Goal: Transaction & Acquisition: Obtain resource

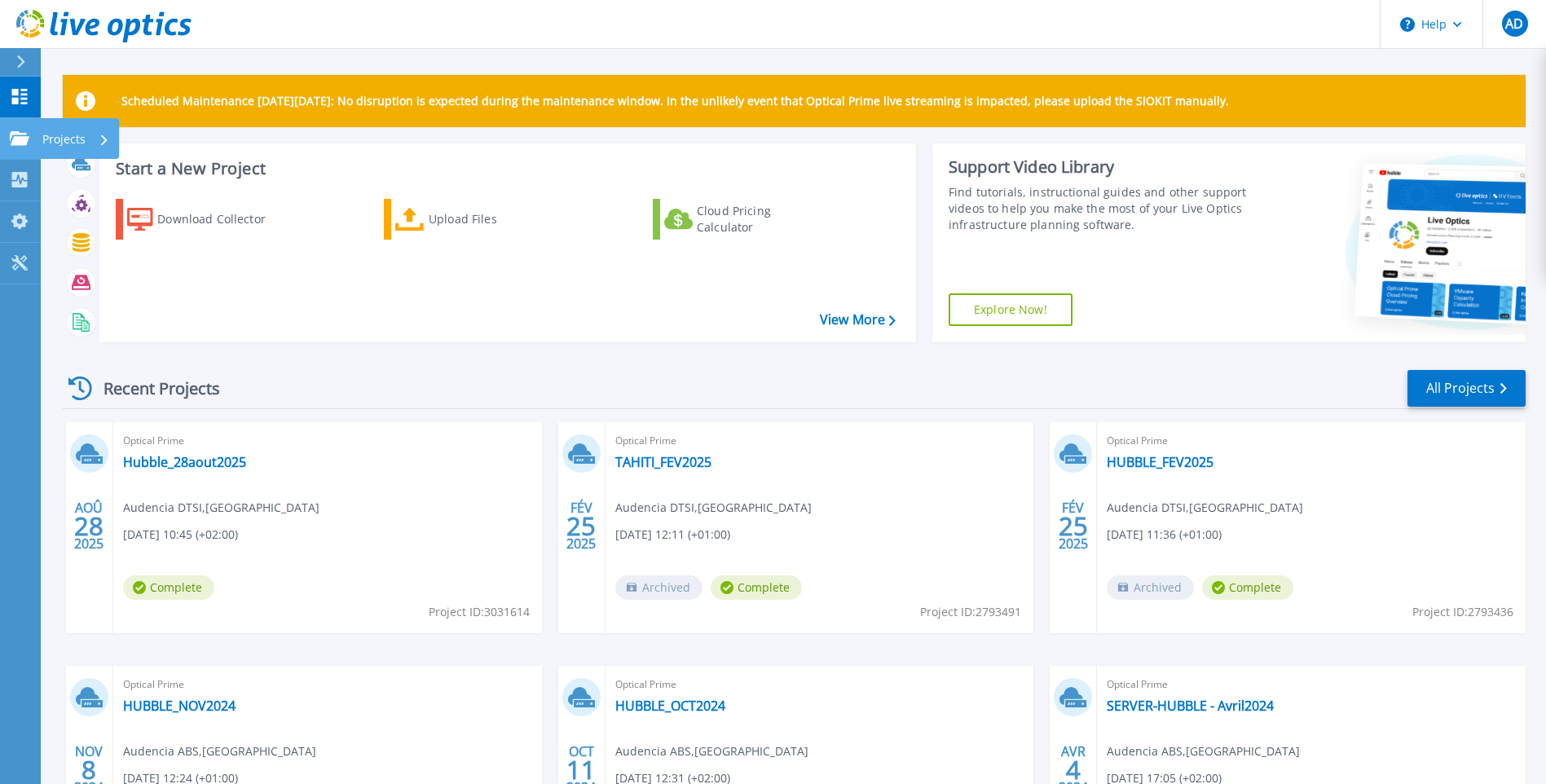
click at [72, 140] on p "Projects" at bounding box center [63, 139] width 43 height 42
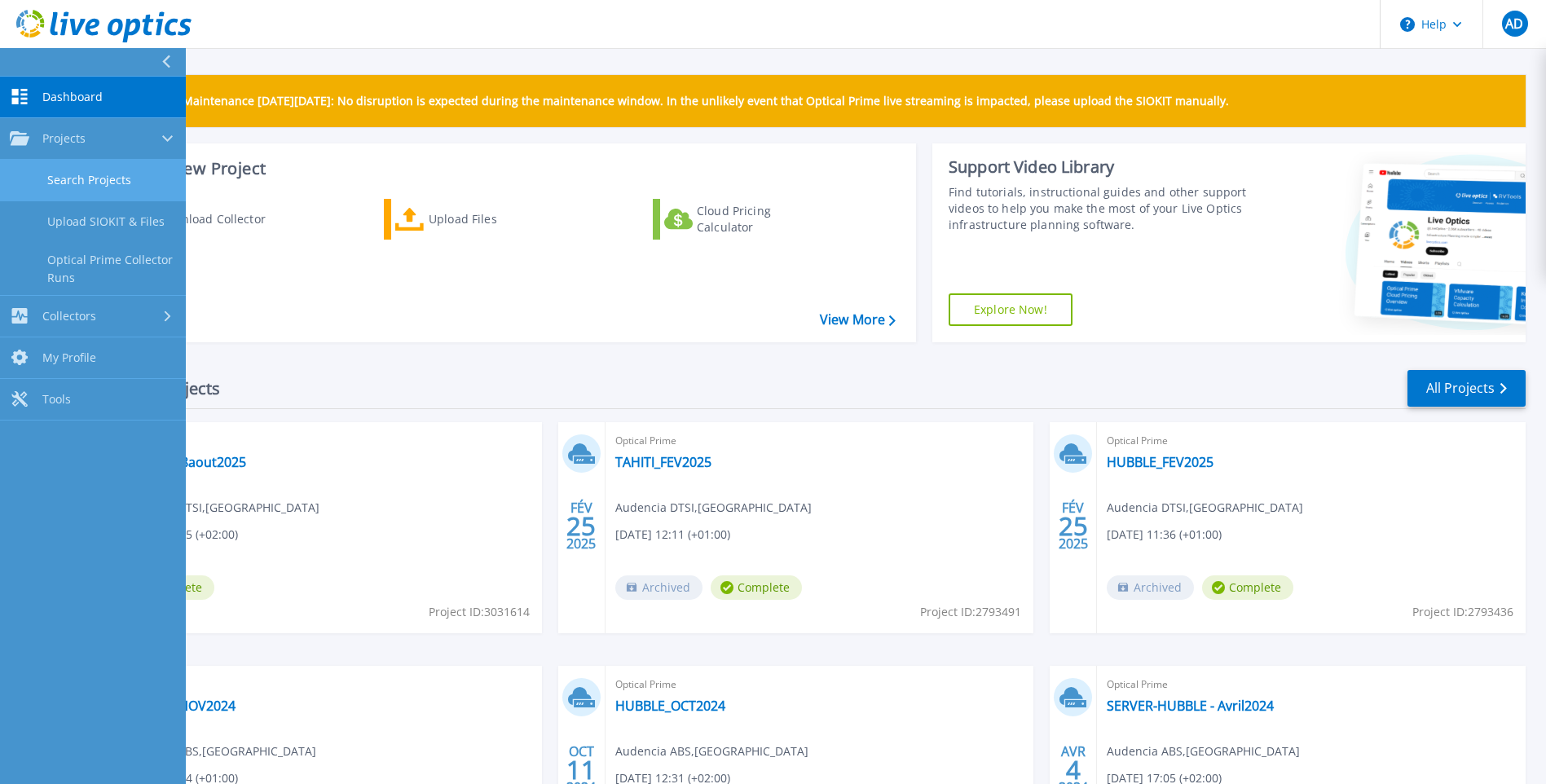
click at [78, 180] on link "Search Projects" at bounding box center [93, 180] width 186 height 41
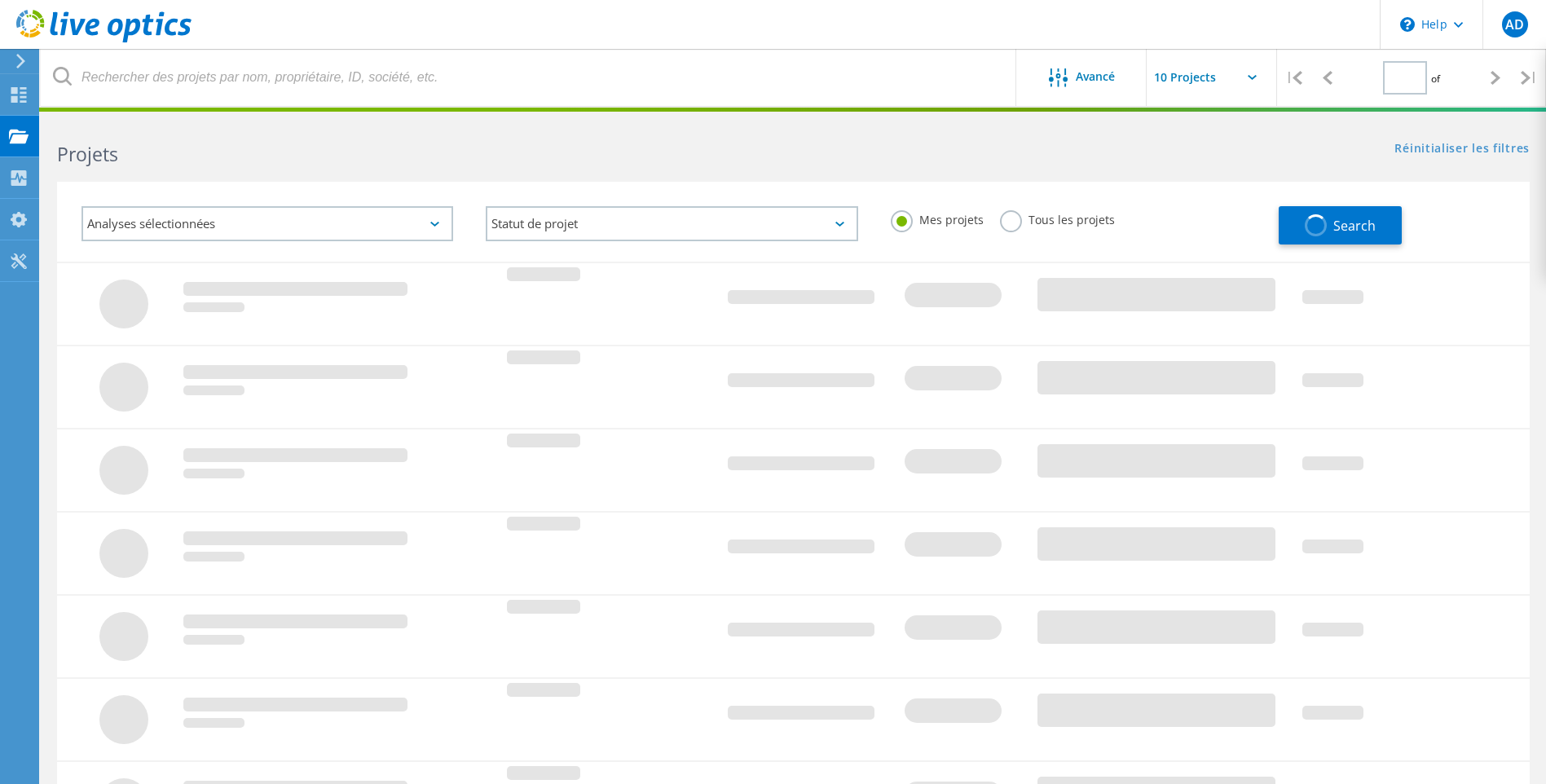
type input "1"
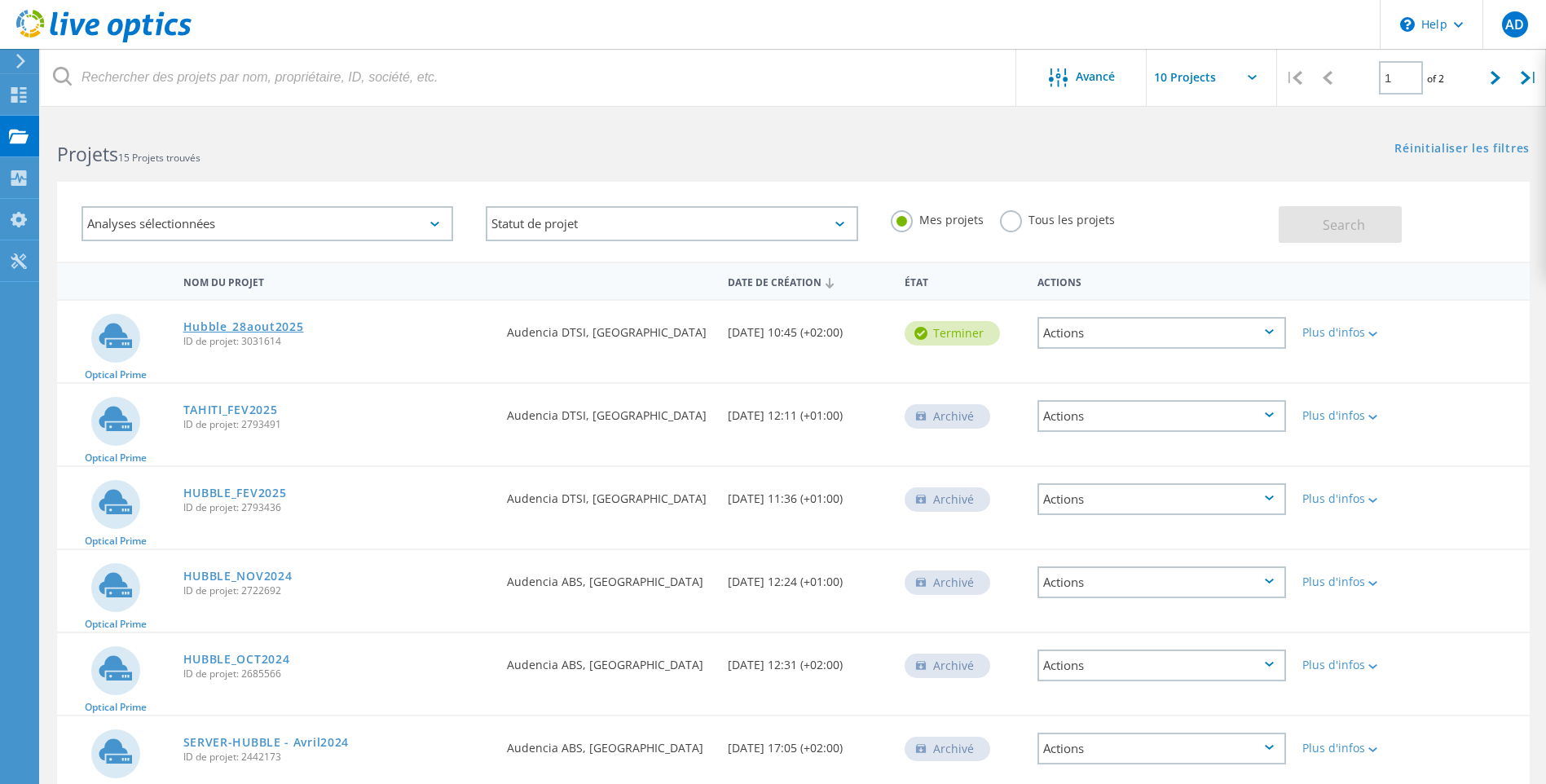
click at [223, 327] on link "Hubble_28aout2025" at bounding box center [243, 327] width 120 height 12
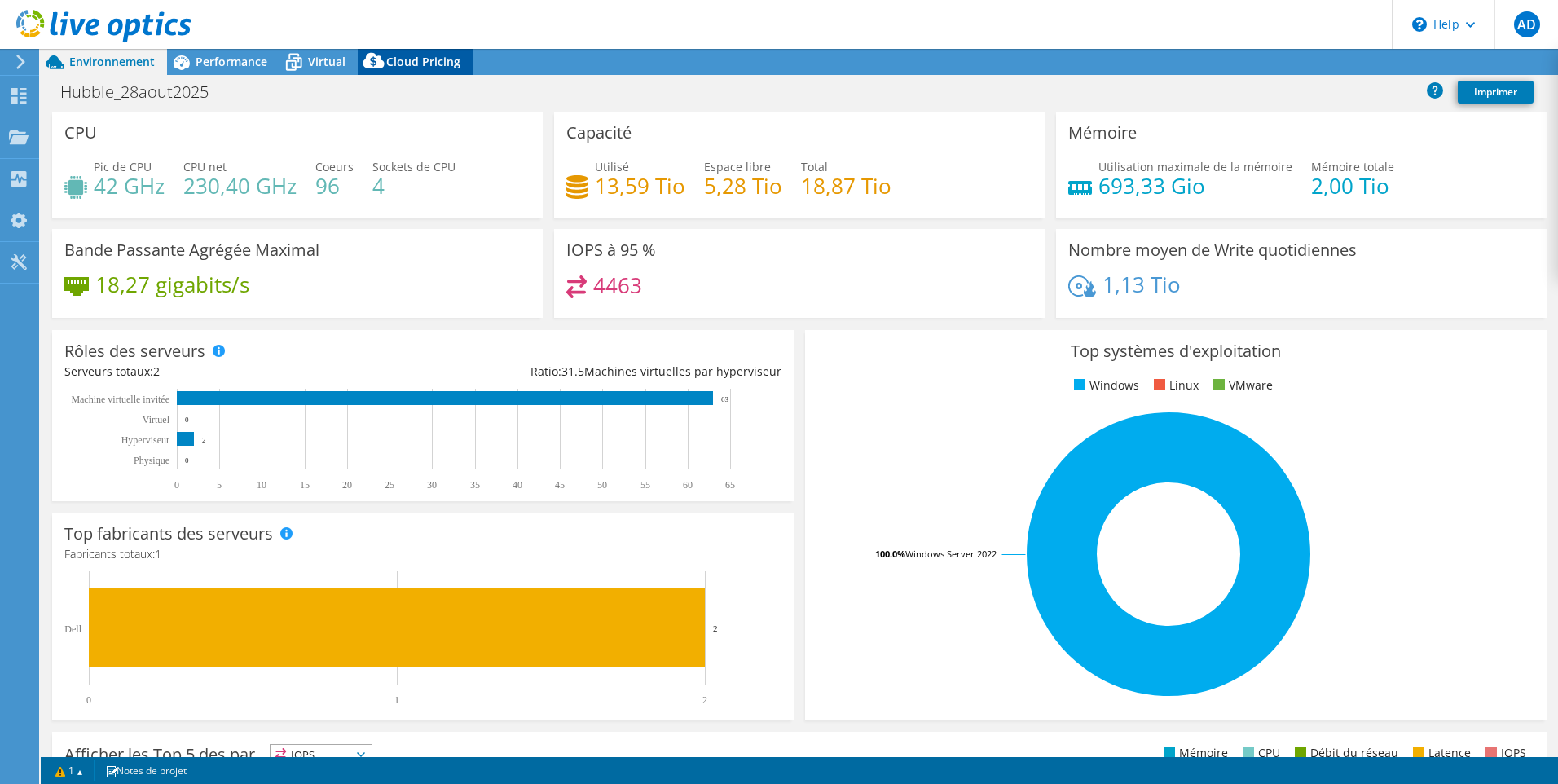
click at [442, 63] on span "Cloud Pricing" at bounding box center [424, 61] width 74 height 15
select select "USD"
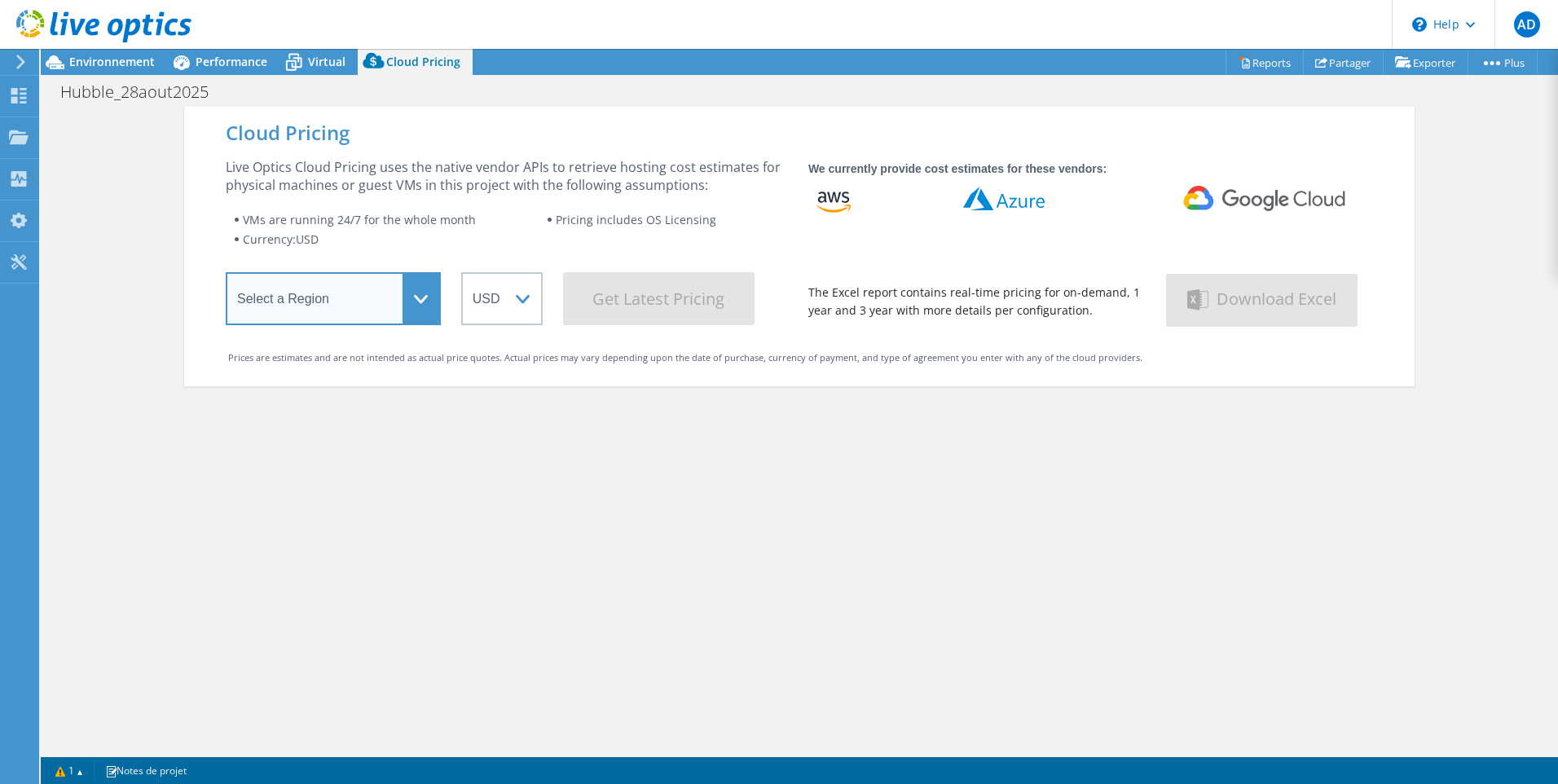
click at [416, 300] on select "Select a Region [GEOGRAPHIC_DATA] ([GEOGRAPHIC_DATA]) [GEOGRAPHIC_DATA] ([GEOGR…" at bounding box center [333, 298] width 215 height 53
select select "EUFrankfurt"
click at [226, 275] on select "Select a Region Asia Pacific (Hong Kong) Asia Pacific (Mumbai) Asia Pacific (Se…" at bounding box center [333, 298] width 215 height 53
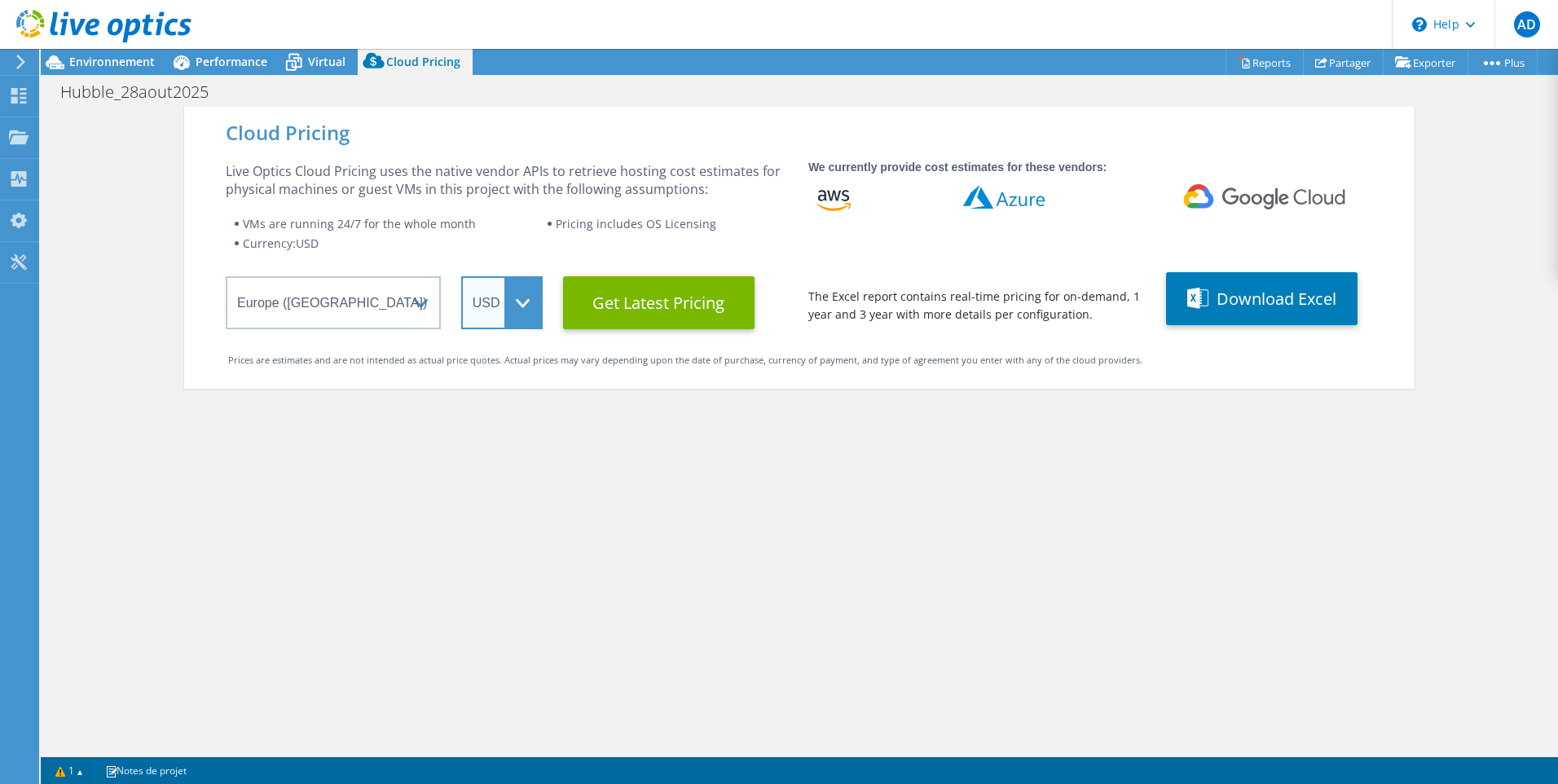
click at [523, 309] on select "ARS AUD BRL CAD CHF CLP CNY DKK EUR GBP HKD HUF INR JPY MXN MYR NOK NZD PEN SEK…" at bounding box center [502, 302] width 82 height 53
click at [462, 276] on select "ARS AUD BRL CAD CHF CLP CNY DKK EUR GBP HKD HUF INR JPY MXN MYR NOK NZD PEN SEK…" at bounding box center [502, 302] width 82 height 53
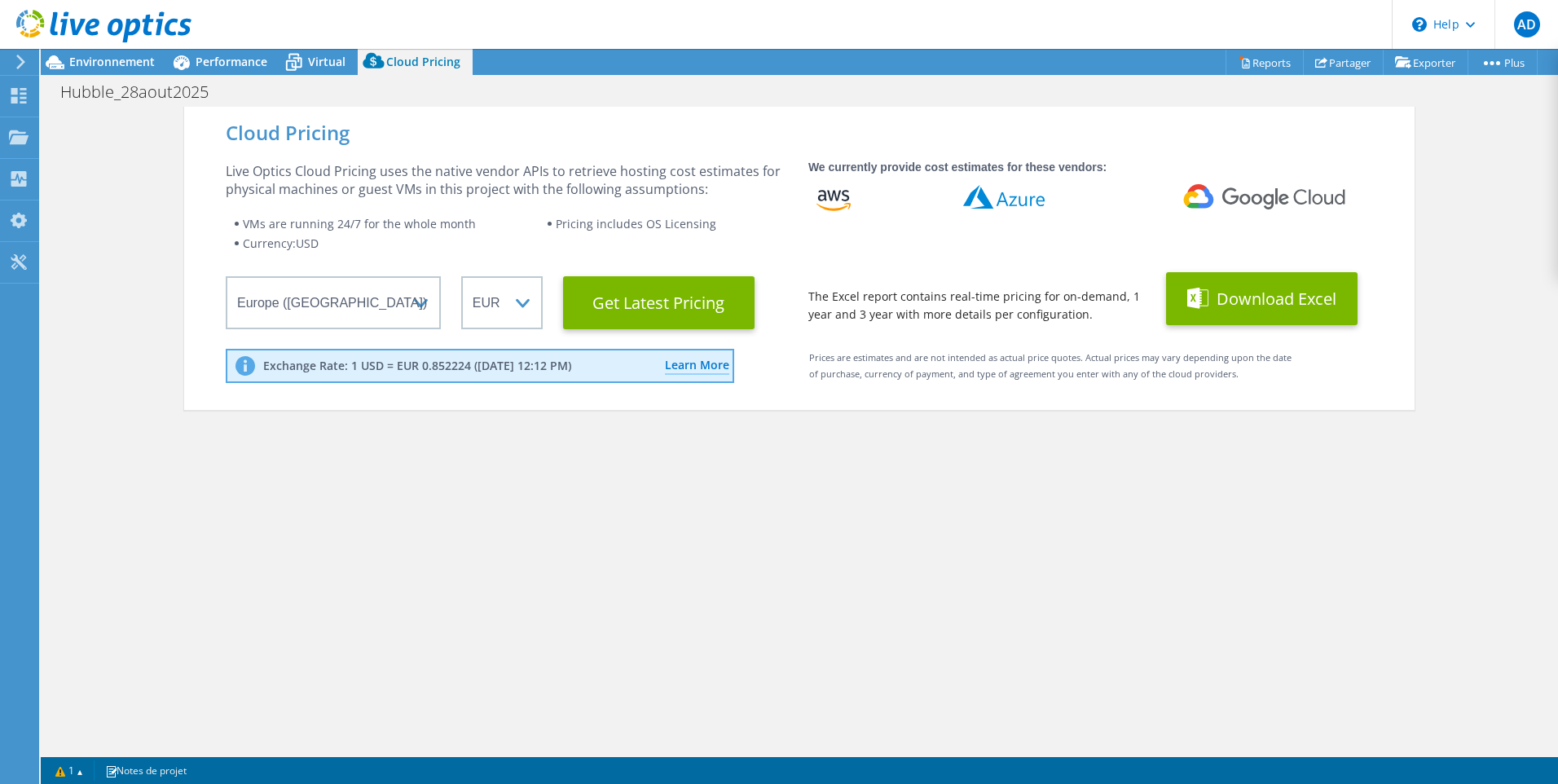
click at [1251, 292] on button "Download Excel" at bounding box center [1261, 298] width 191 height 53
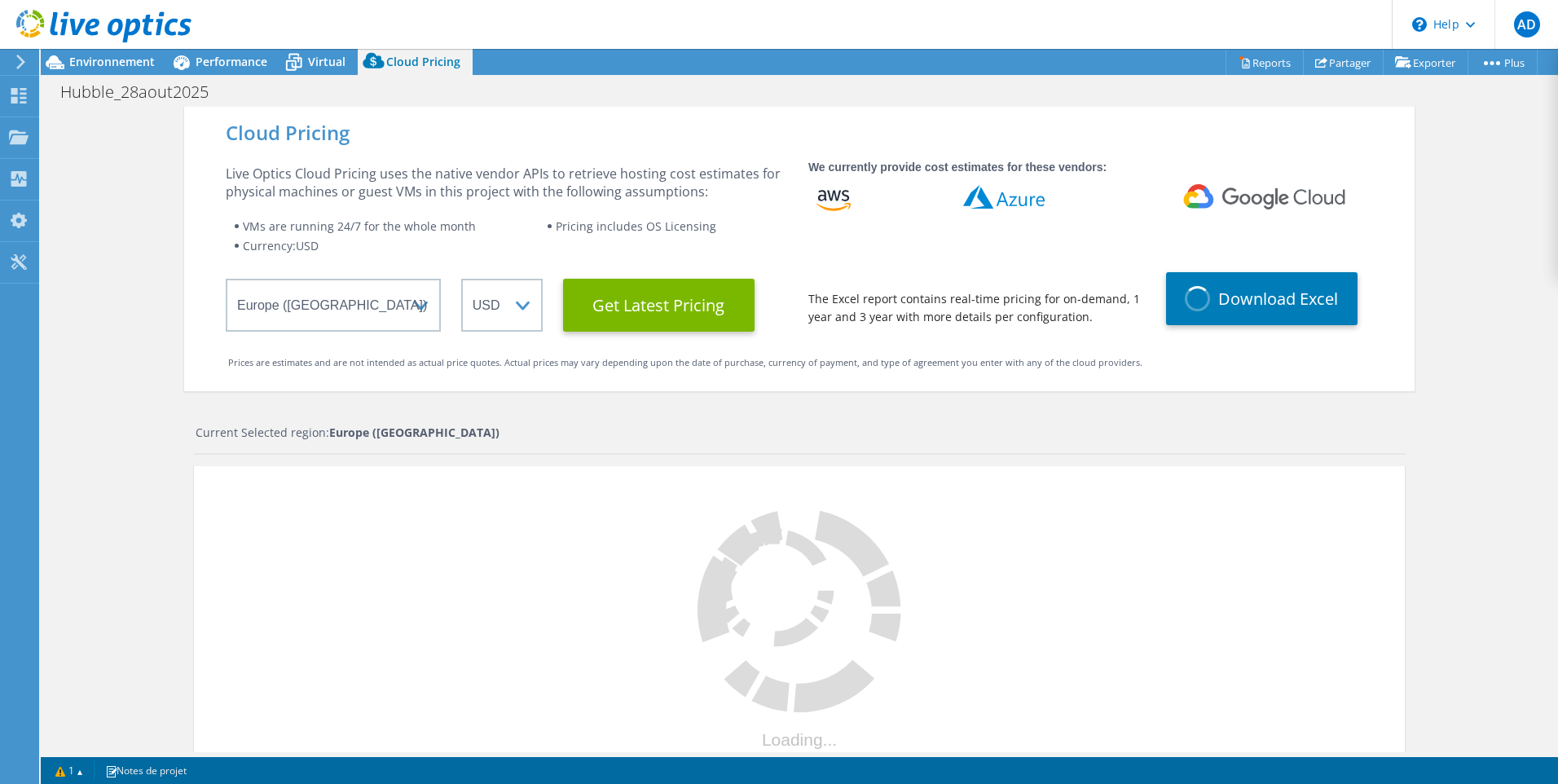
select select "EUR"
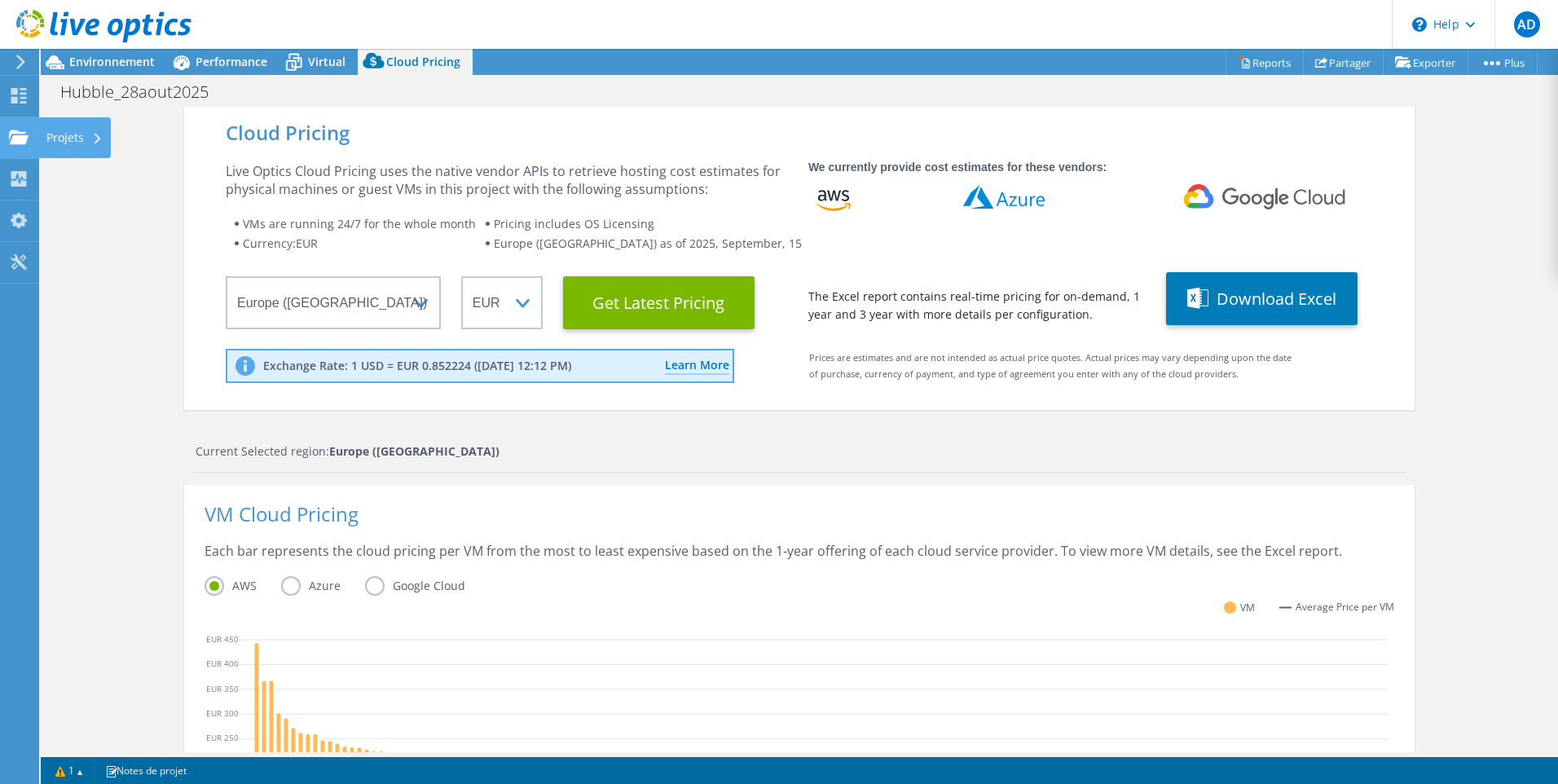
click at [65, 139] on div "Projets" at bounding box center [74, 137] width 72 height 40
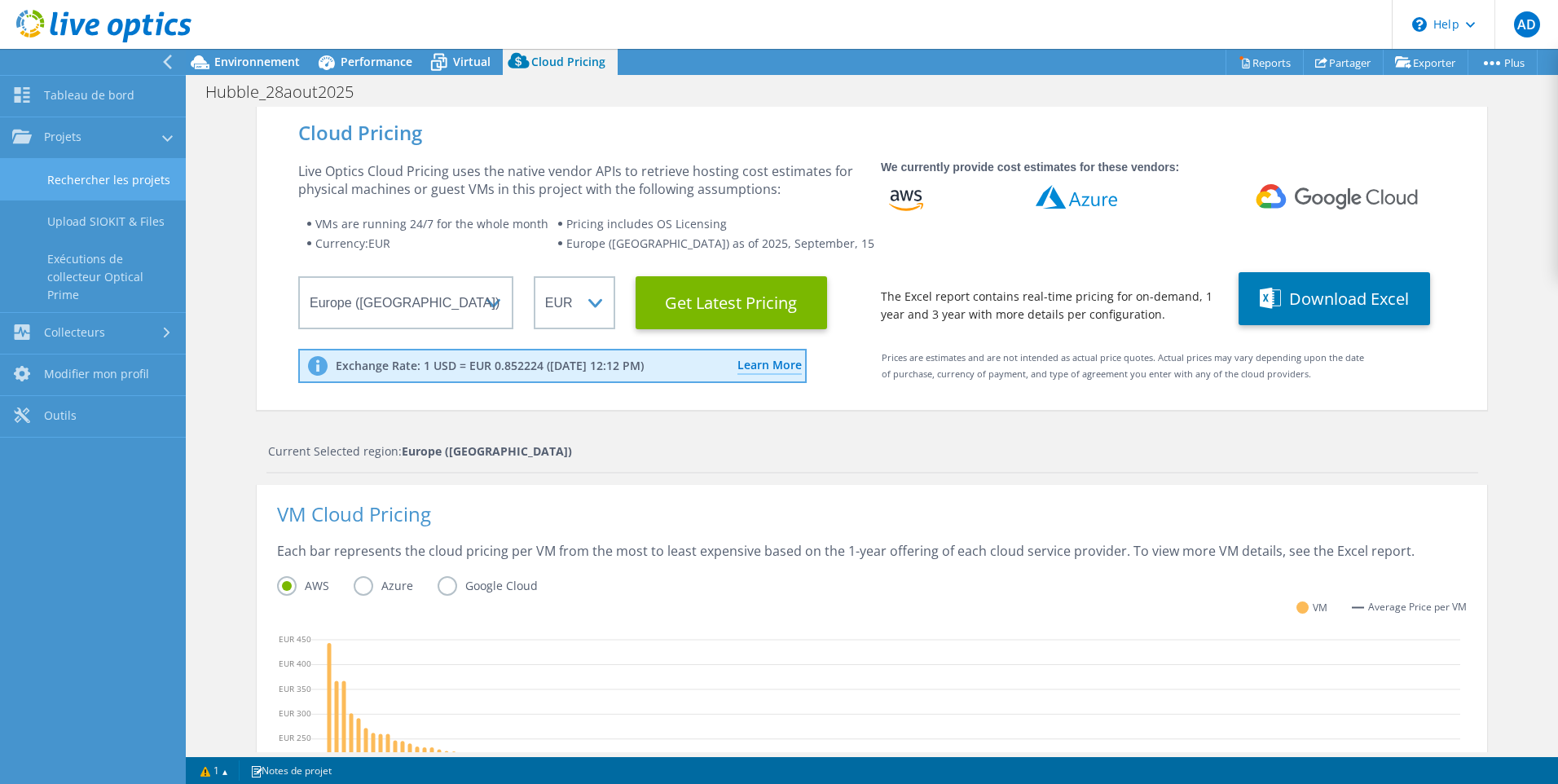
click at [83, 188] on link "Rechercher les projets" at bounding box center [93, 179] width 186 height 41
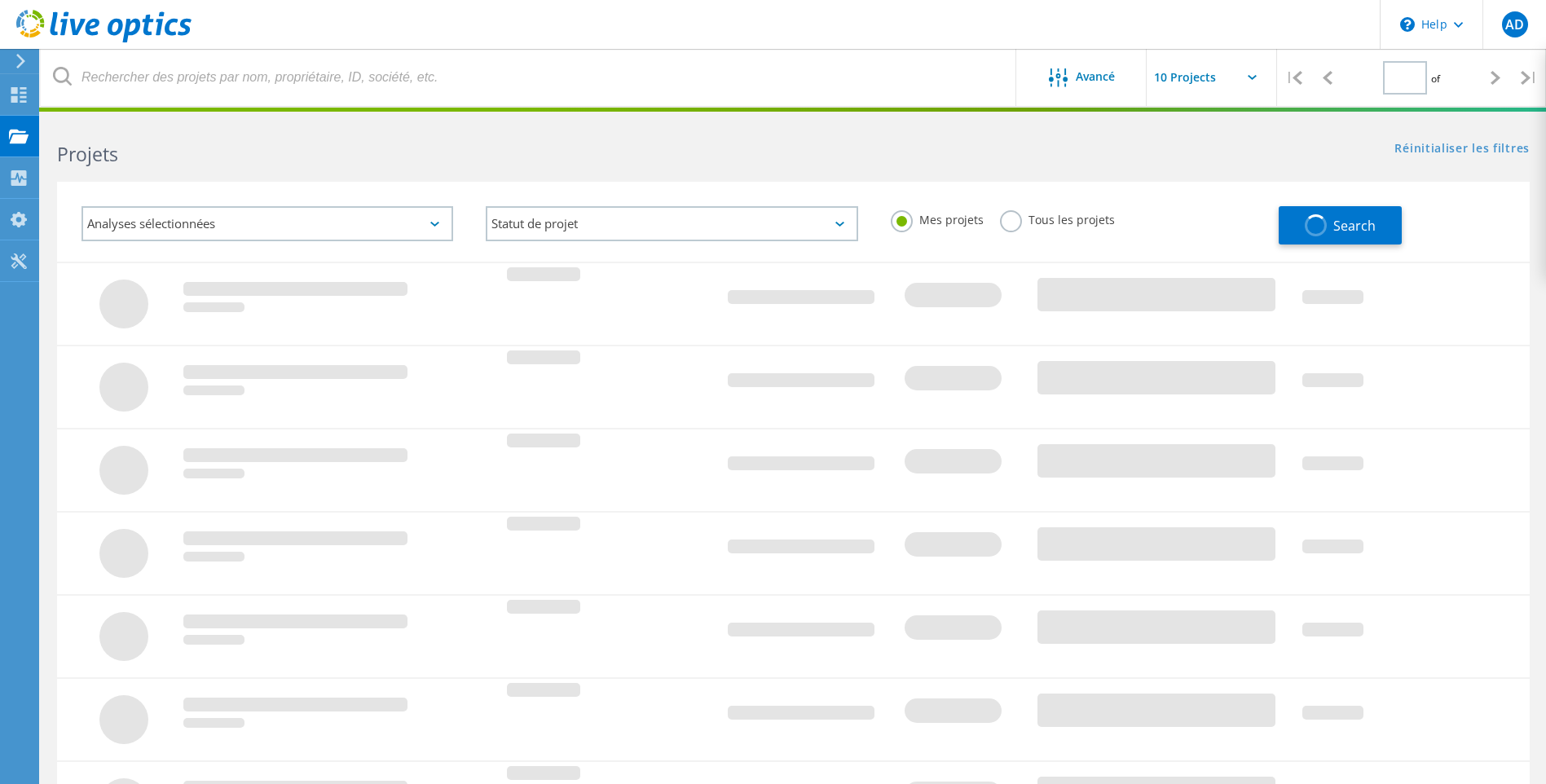
type input "1"
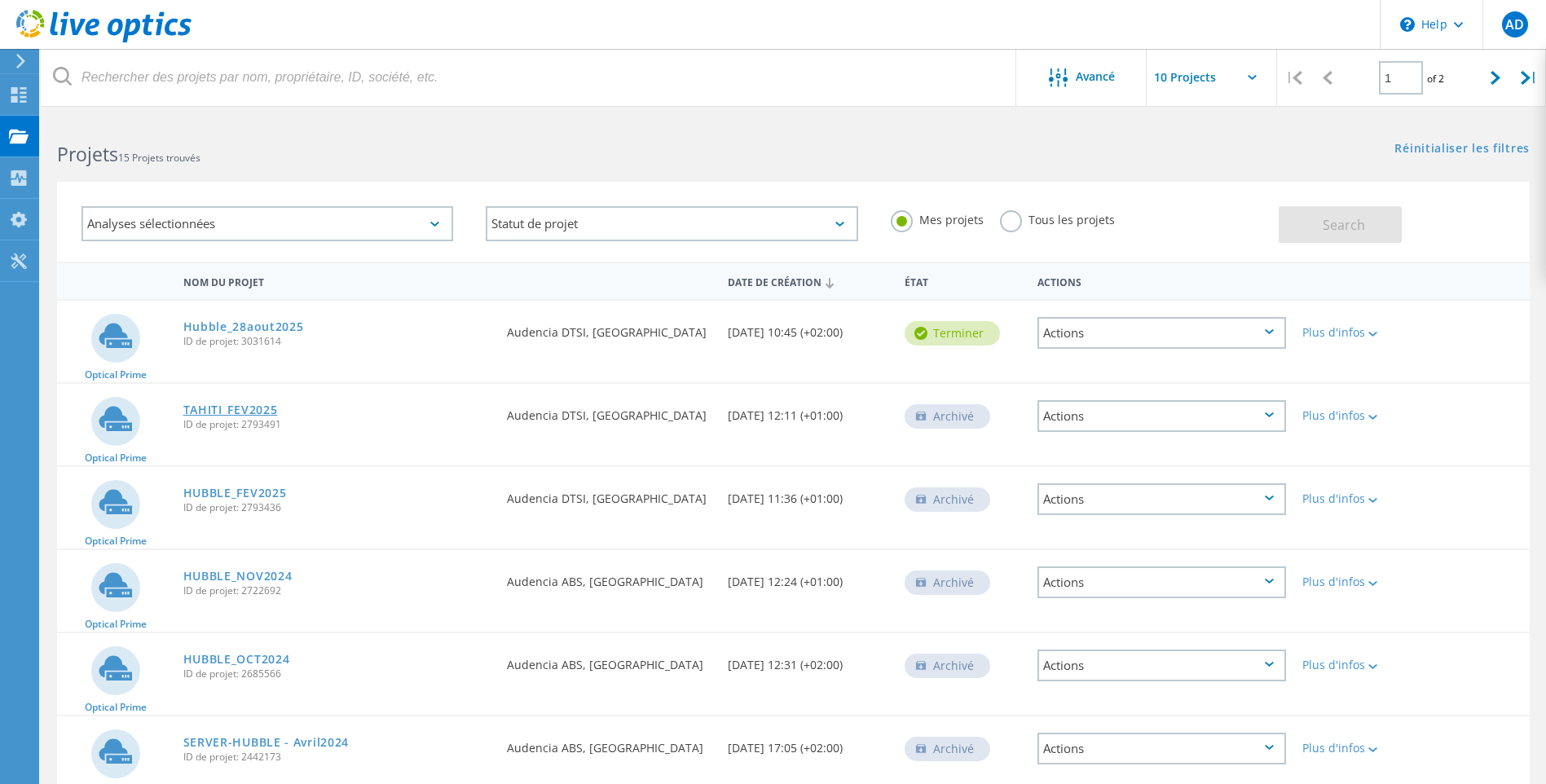
click at [265, 408] on link "TAHITI_FEV2025" at bounding box center [231, 410] width 94 height 12
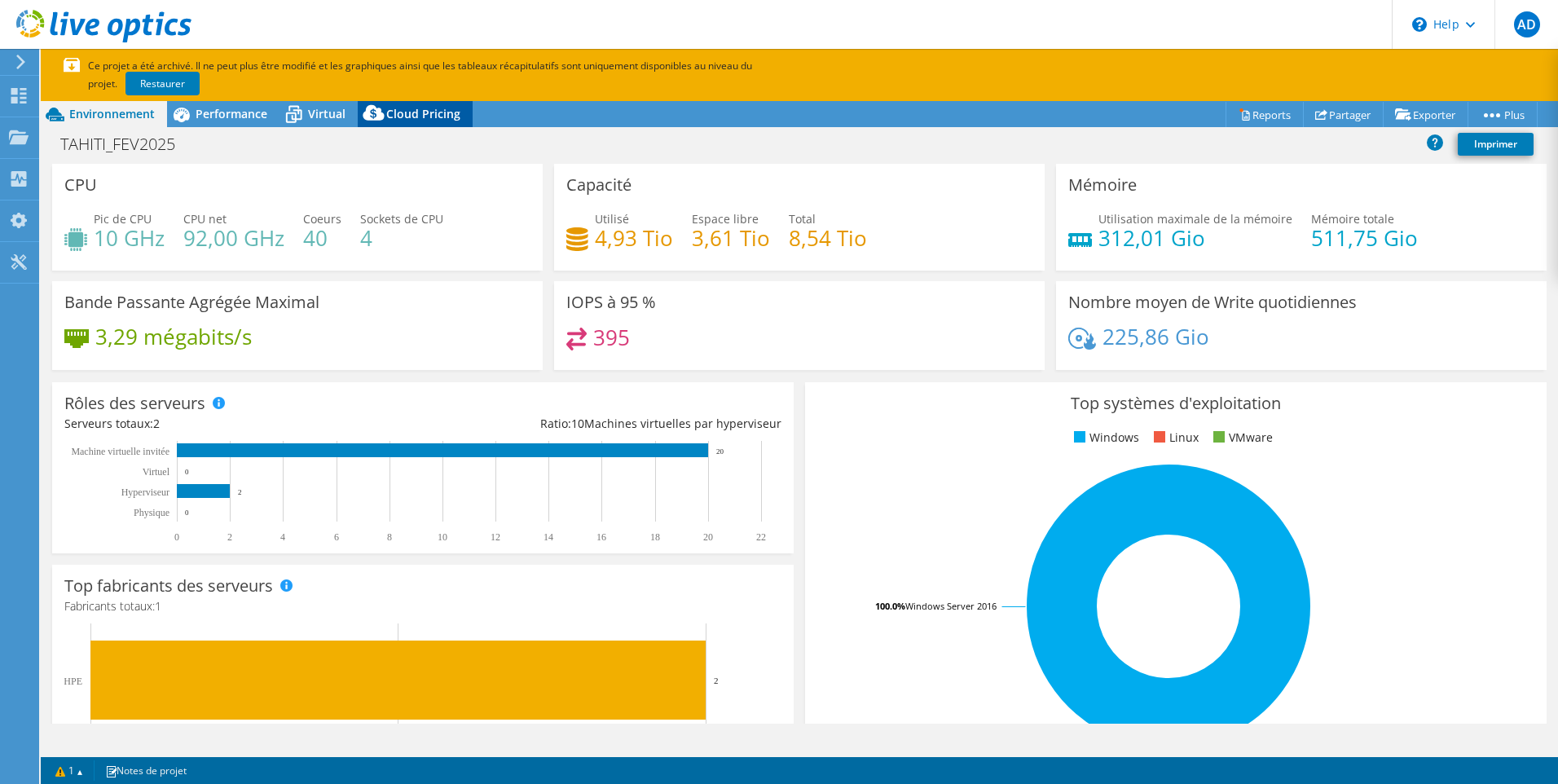
click at [432, 109] on span "Cloud Pricing" at bounding box center [424, 114] width 74 height 15
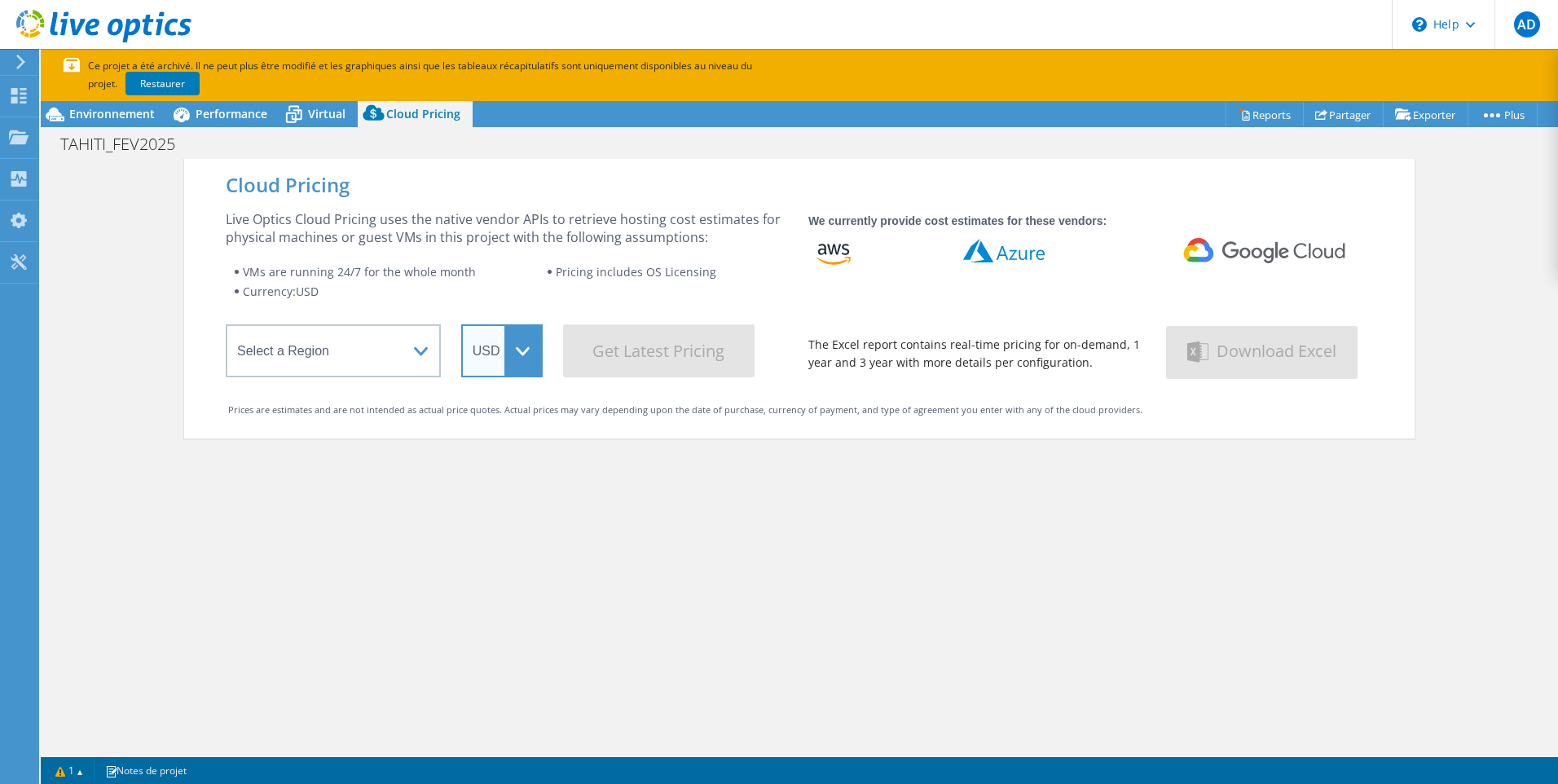
click at [490, 364] on select "ARS AUD BRL CAD CHF CLP CNY DKK EUR GBP HKD HUF INR JPY MXN MYR NOK NZD PEN SEK…" at bounding box center [502, 350] width 82 height 53
select select "EUR"
click at [462, 324] on select "ARS AUD BRL CAD CHF CLP CNY DKK EUR GBP HKD HUF INR JPY MXN MYR NOK NZD PEN SEK…" at bounding box center [502, 350] width 82 height 53
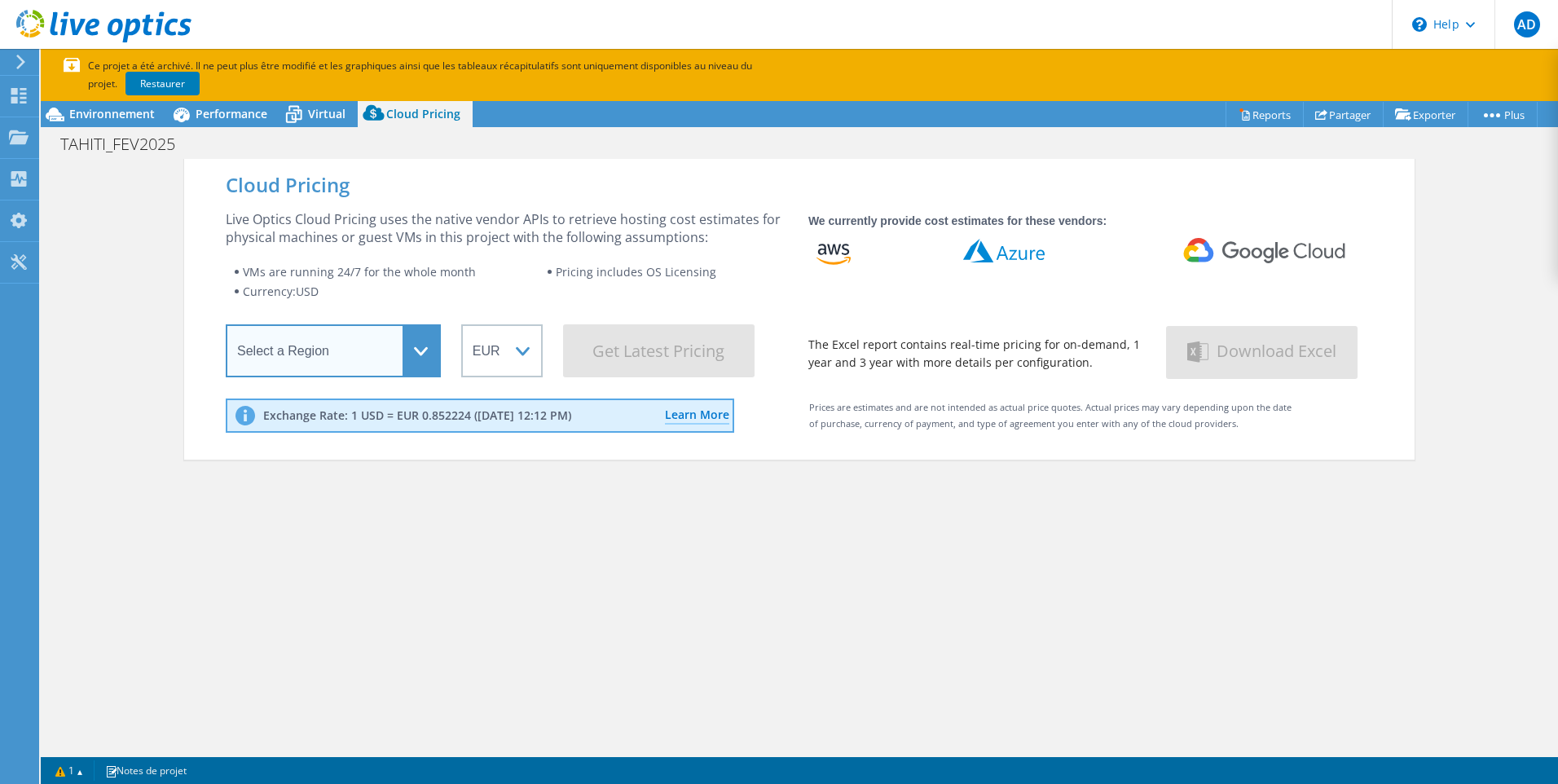
drag, startPoint x: 350, startPoint y: 344, endPoint x: 350, endPoint y: 380, distance: 36.0
click at [350, 344] on select "Select a Region Asia Pacific (Hong Kong) Asia Pacific (Mumbai) Asia Pacific (Se…" at bounding box center [333, 350] width 215 height 53
select select "EUFrankfurt"
click at [226, 328] on select "Select a Region Asia Pacific (Hong Kong) Asia Pacific (Mumbai) Asia Pacific (Se…" at bounding box center [333, 350] width 215 height 53
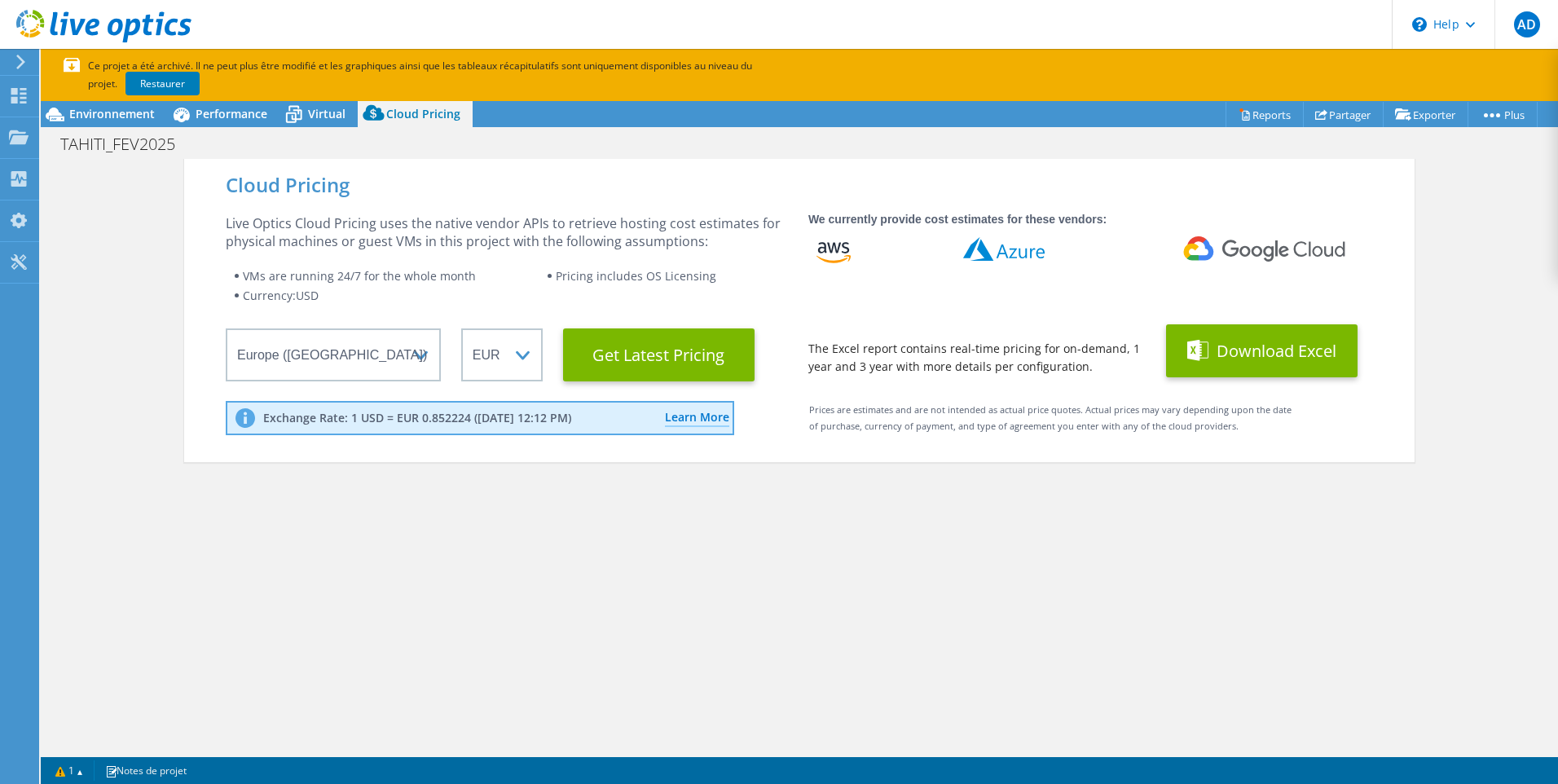
click at [1244, 349] on button "Download Excel" at bounding box center [1261, 350] width 191 height 53
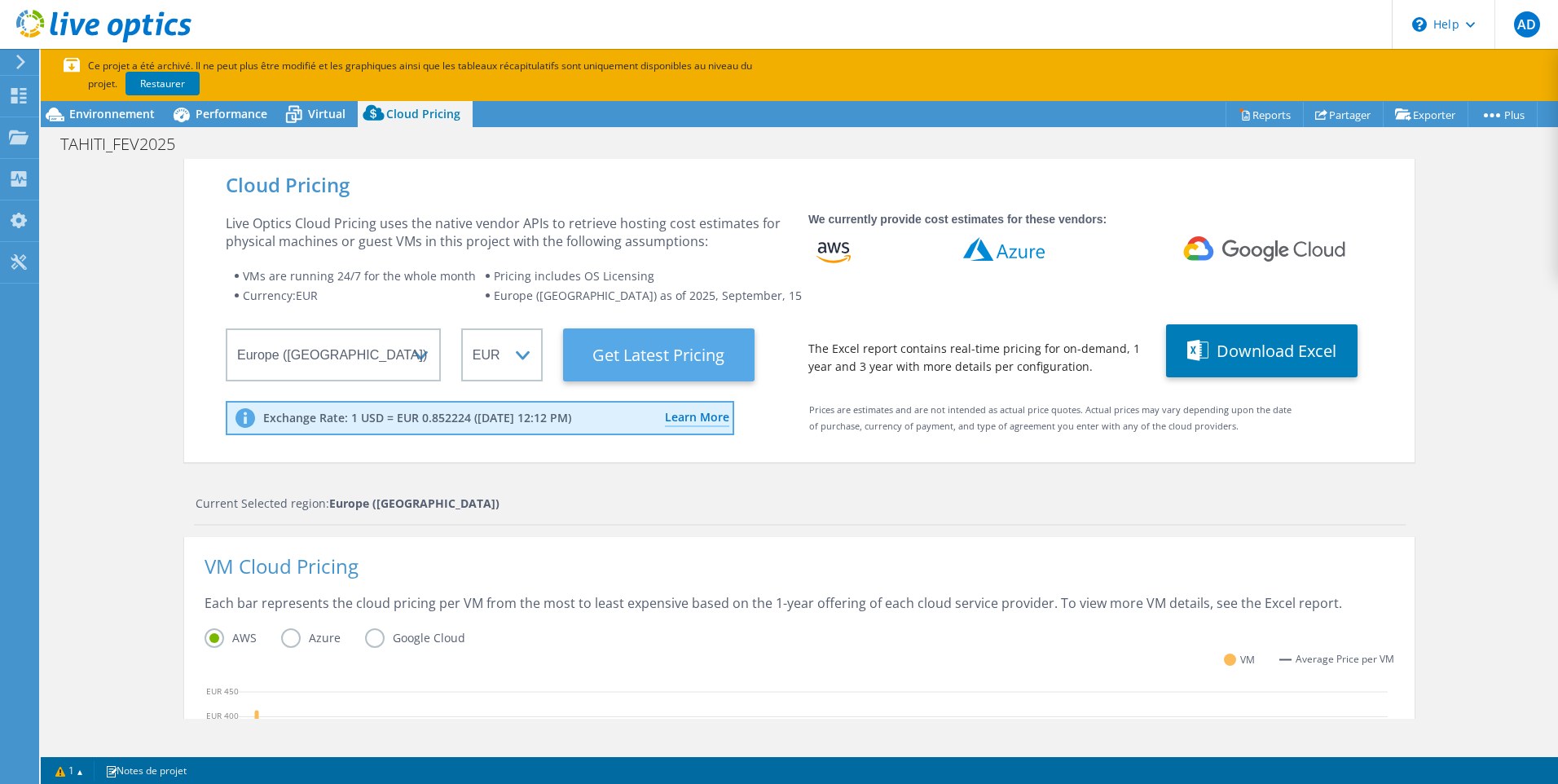
click at [651, 355] on Latest "Get Latest Pricing" at bounding box center [659, 355] width 191 height 53
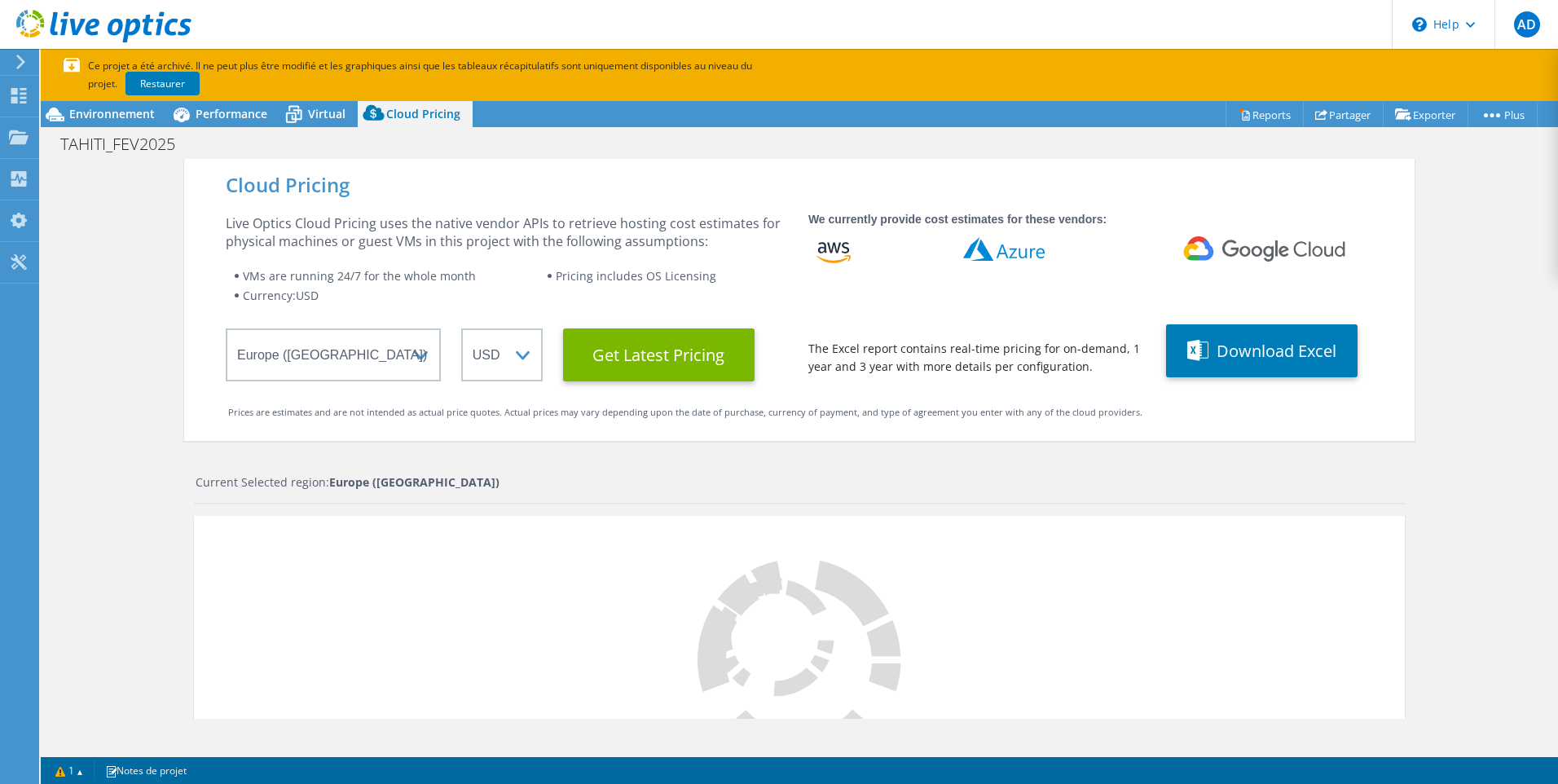
select select "EUR"
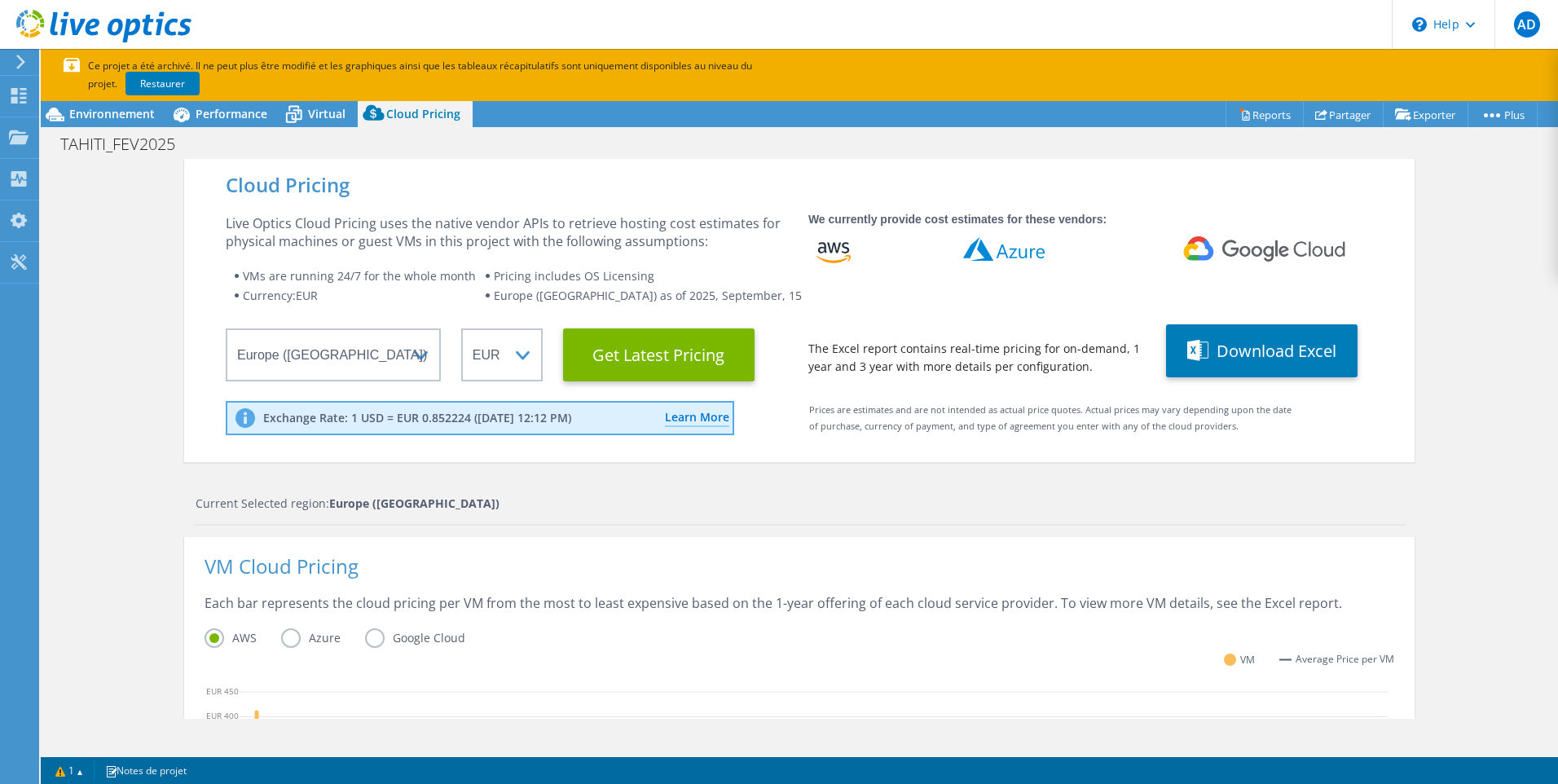
scroll to position [463, 0]
click at [1214, 357] on button "Download Excel" at bounding box center [1261, 350] width 191 height 53
click at [589, 494] on div "Current Selected region: Europe (Frankfurt)" at bounding box center [800, 503] width 1210 height 18
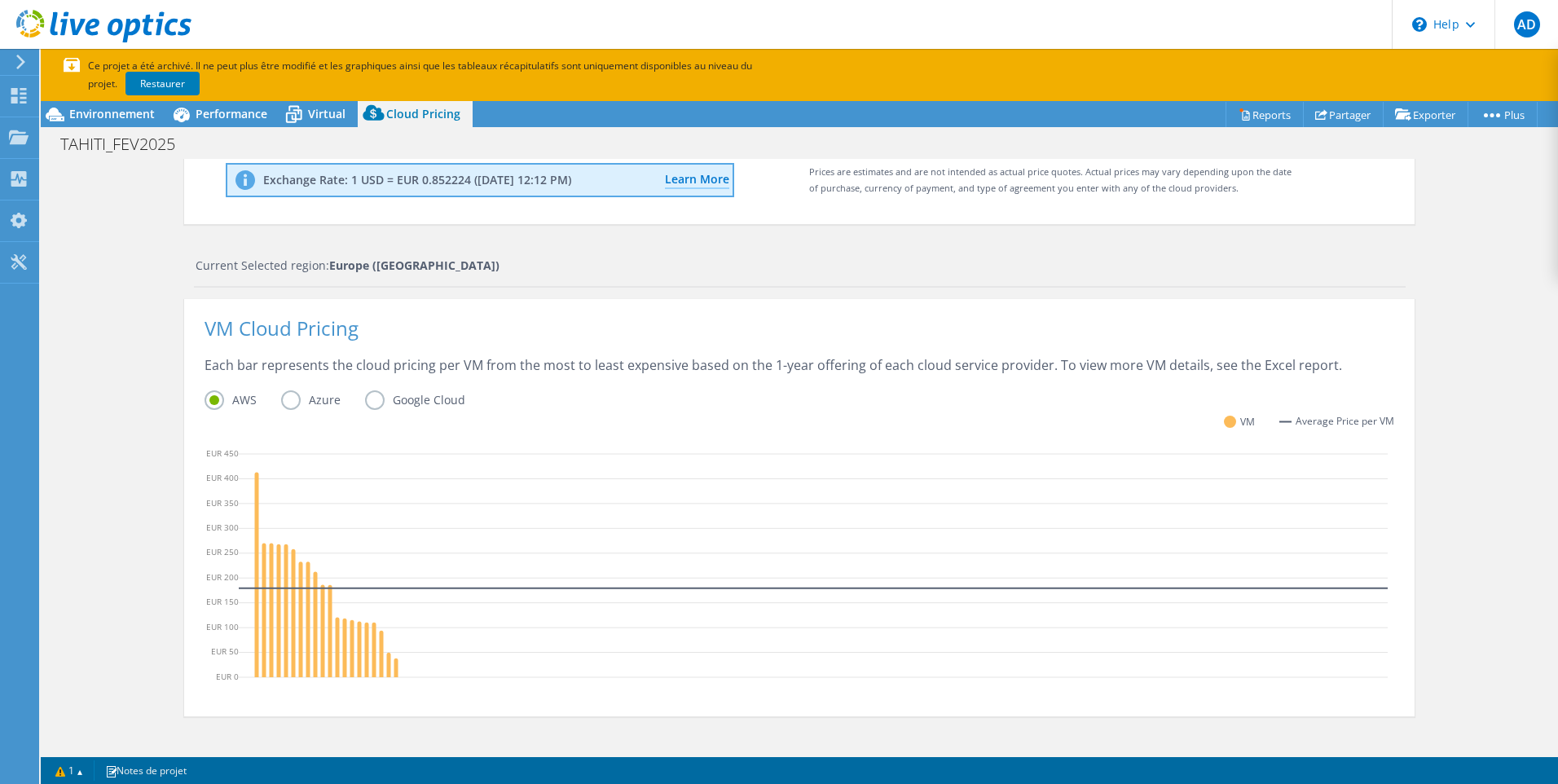
scroll to position [0, 0]
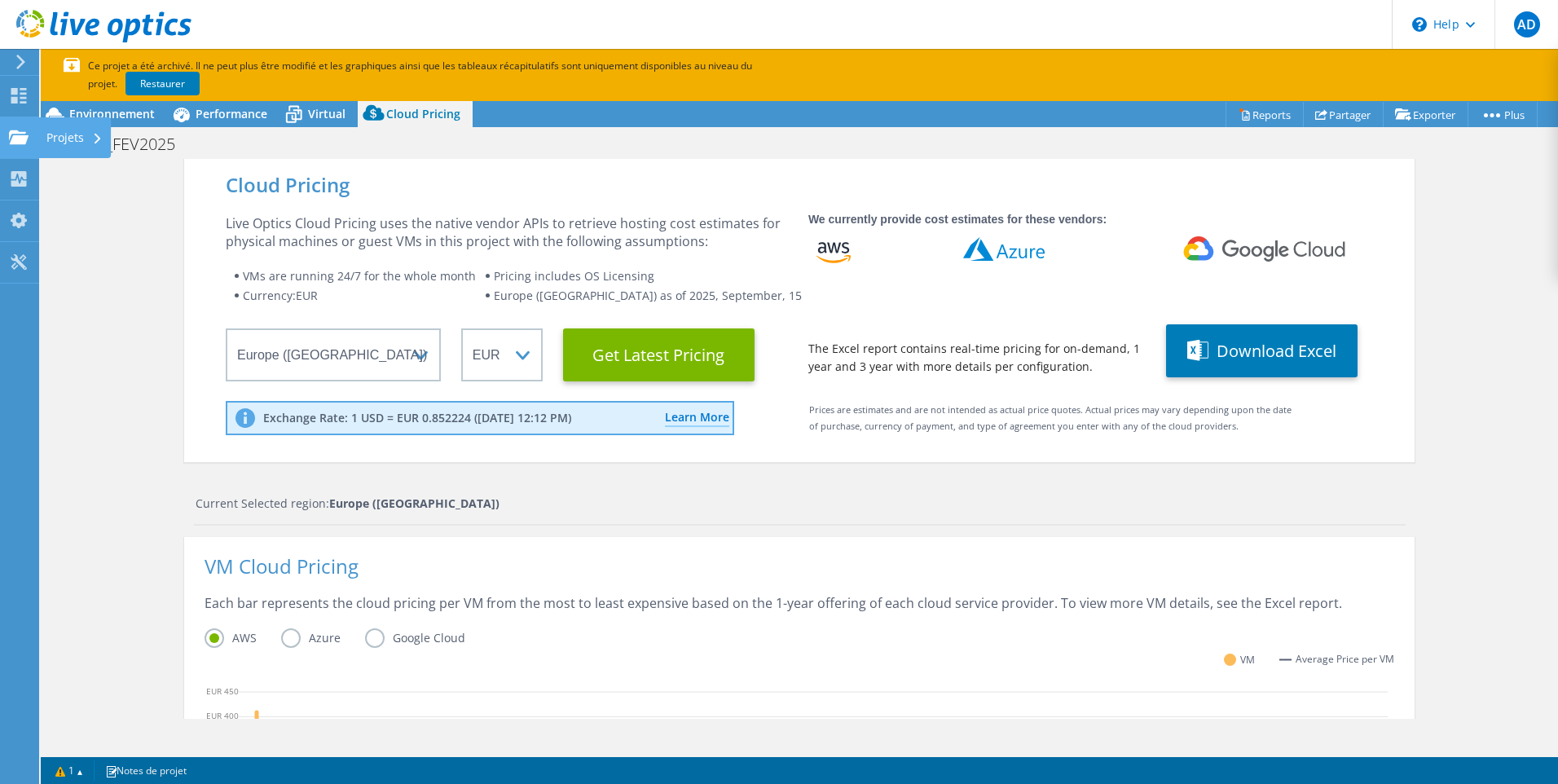
click at [85, 136] on div "Projets" at bounding box center [74, 137] width 72 height 40
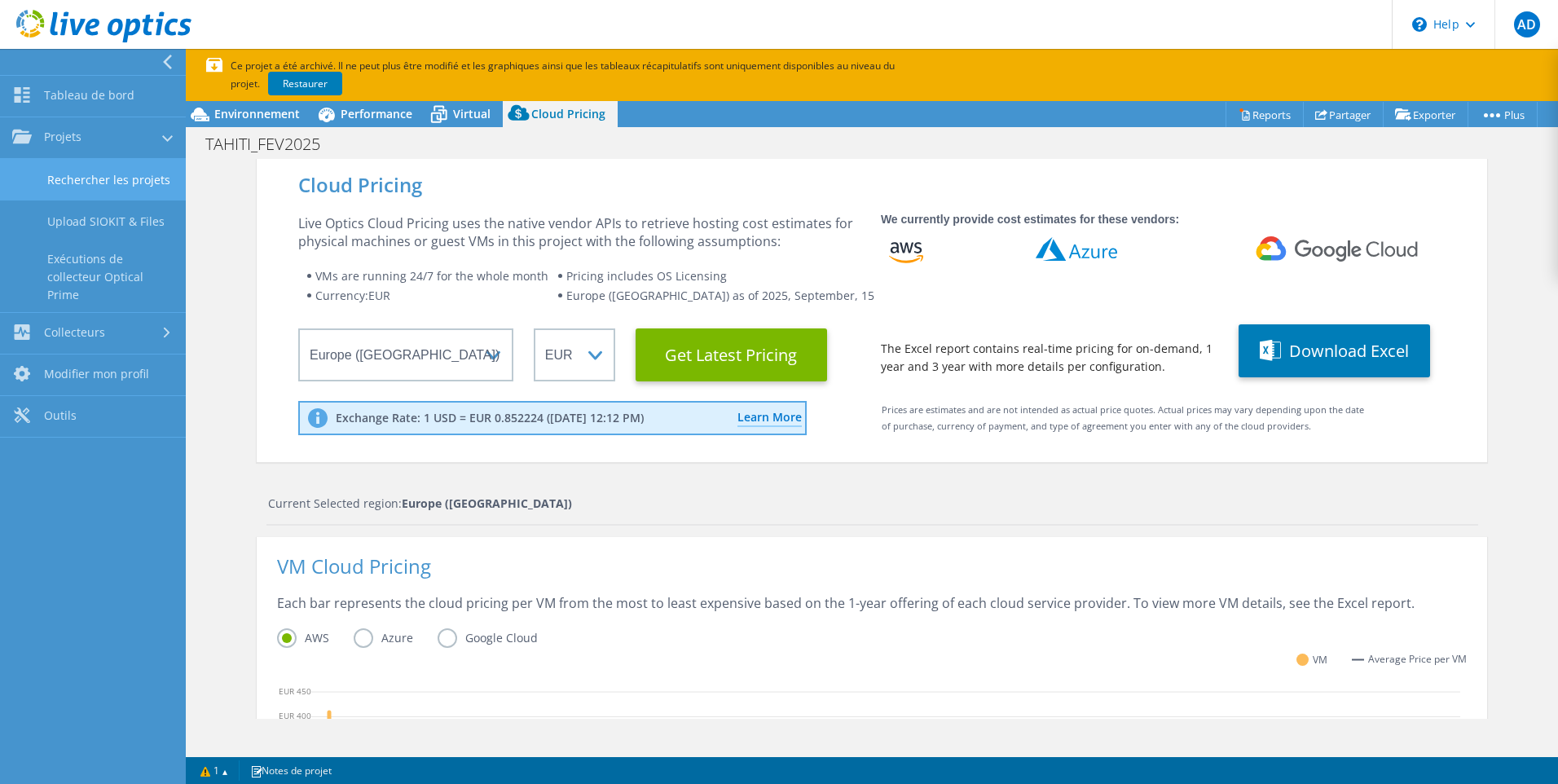
click at [139, 174] on link "Rechercher les projets" at bounding box center [93, 179] width 186 height 41
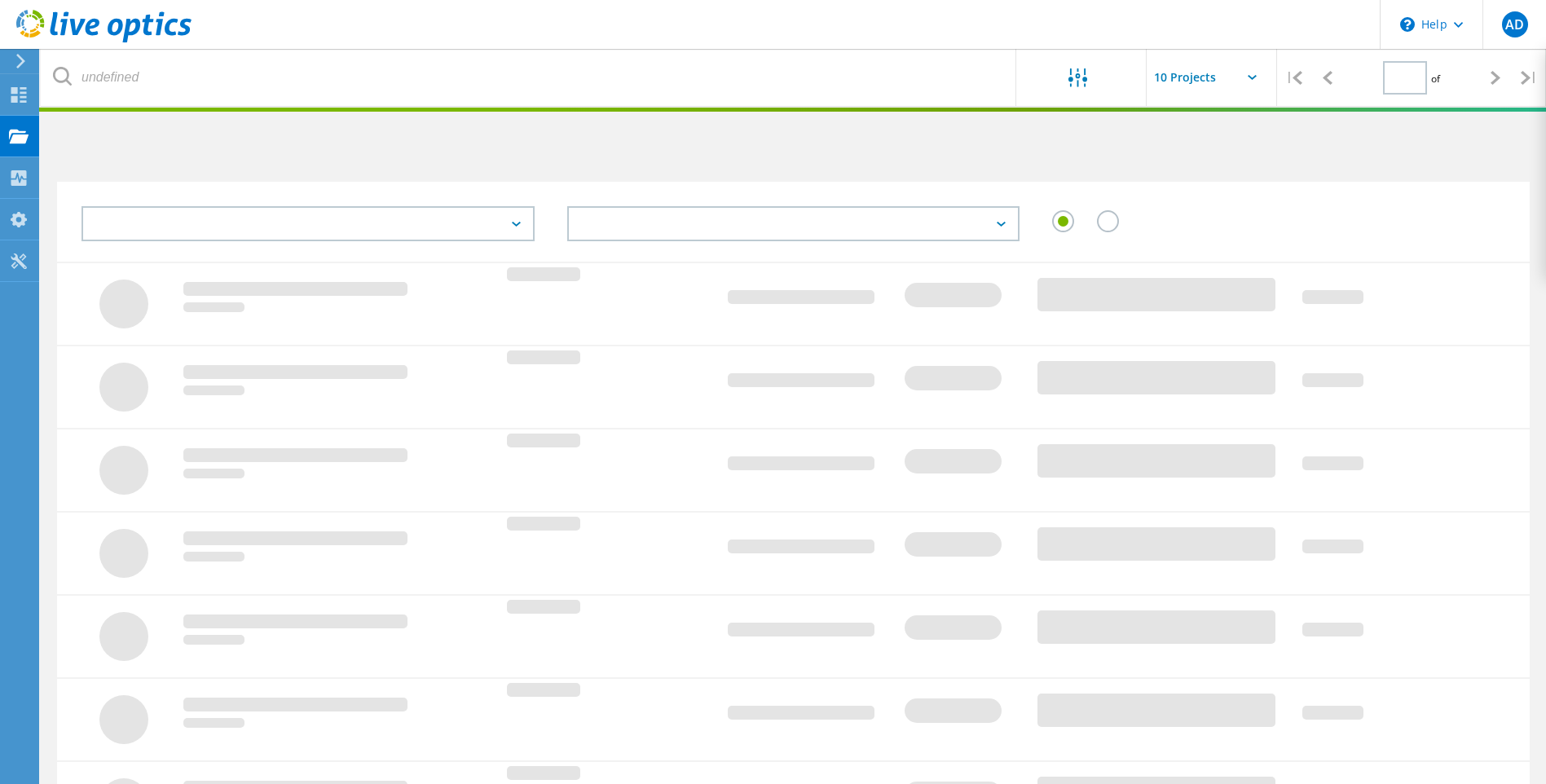
type input "1"
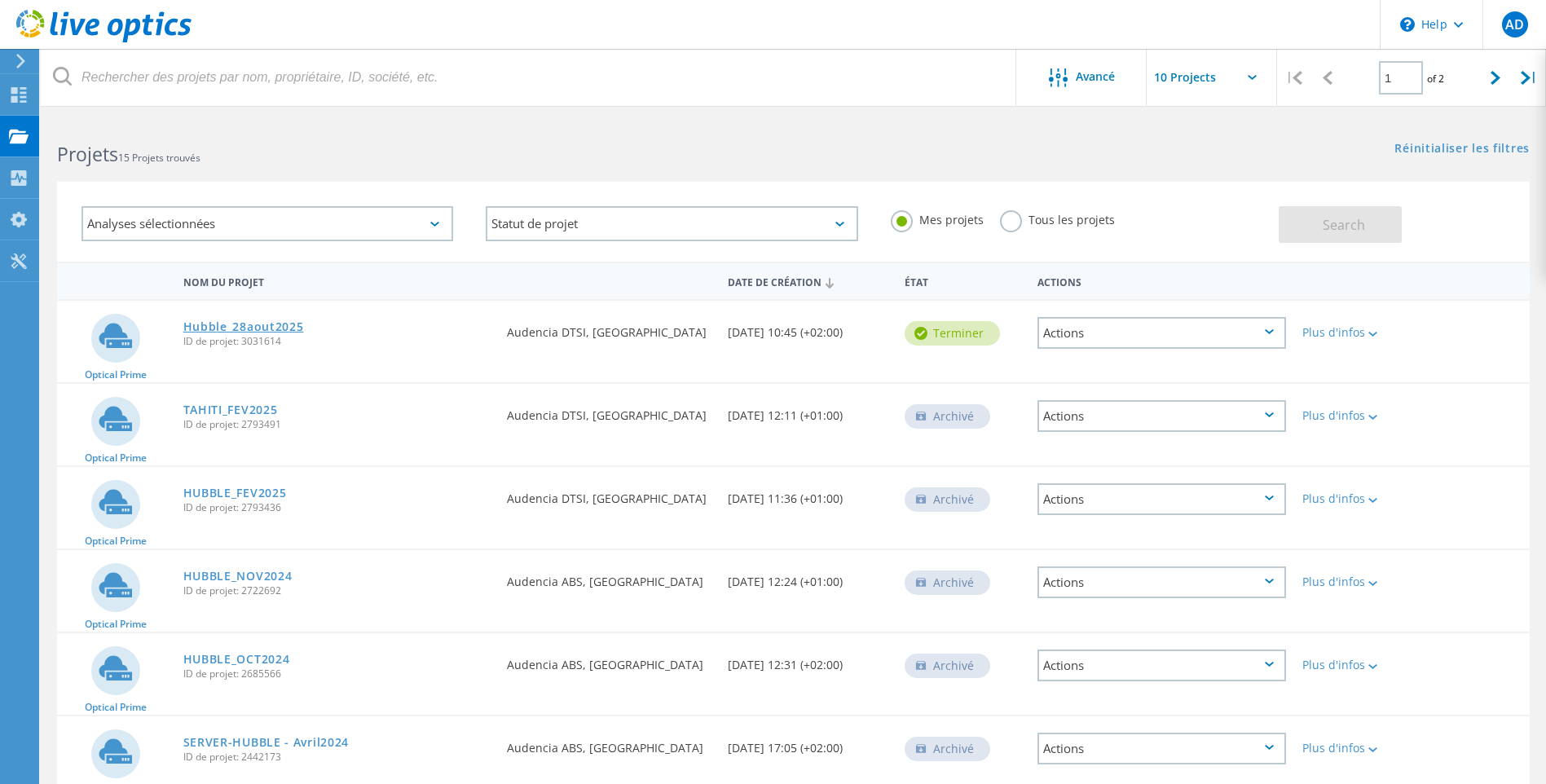
click link "Hubble_28aout2025"
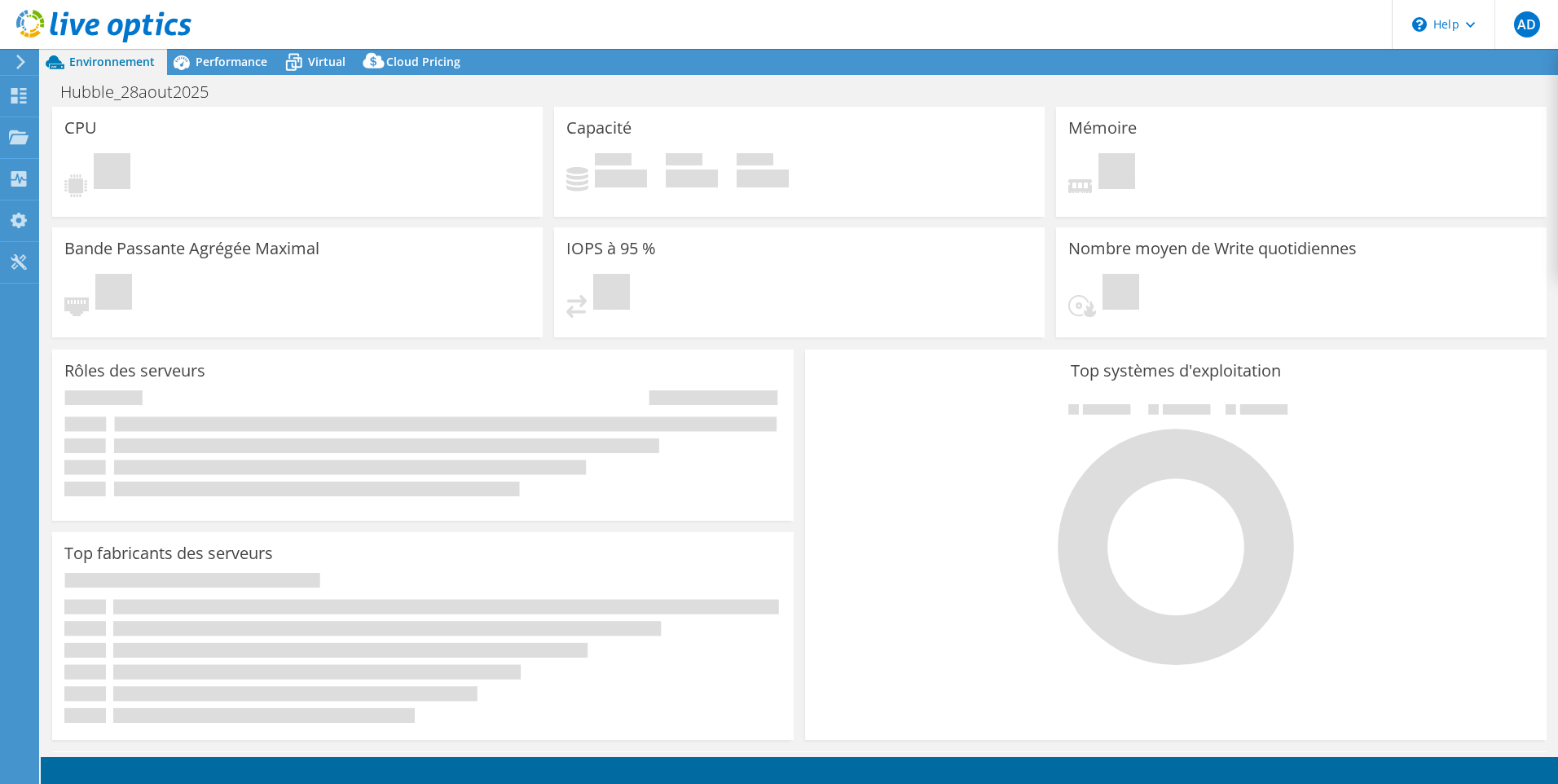
select select "EUFrankfurt"
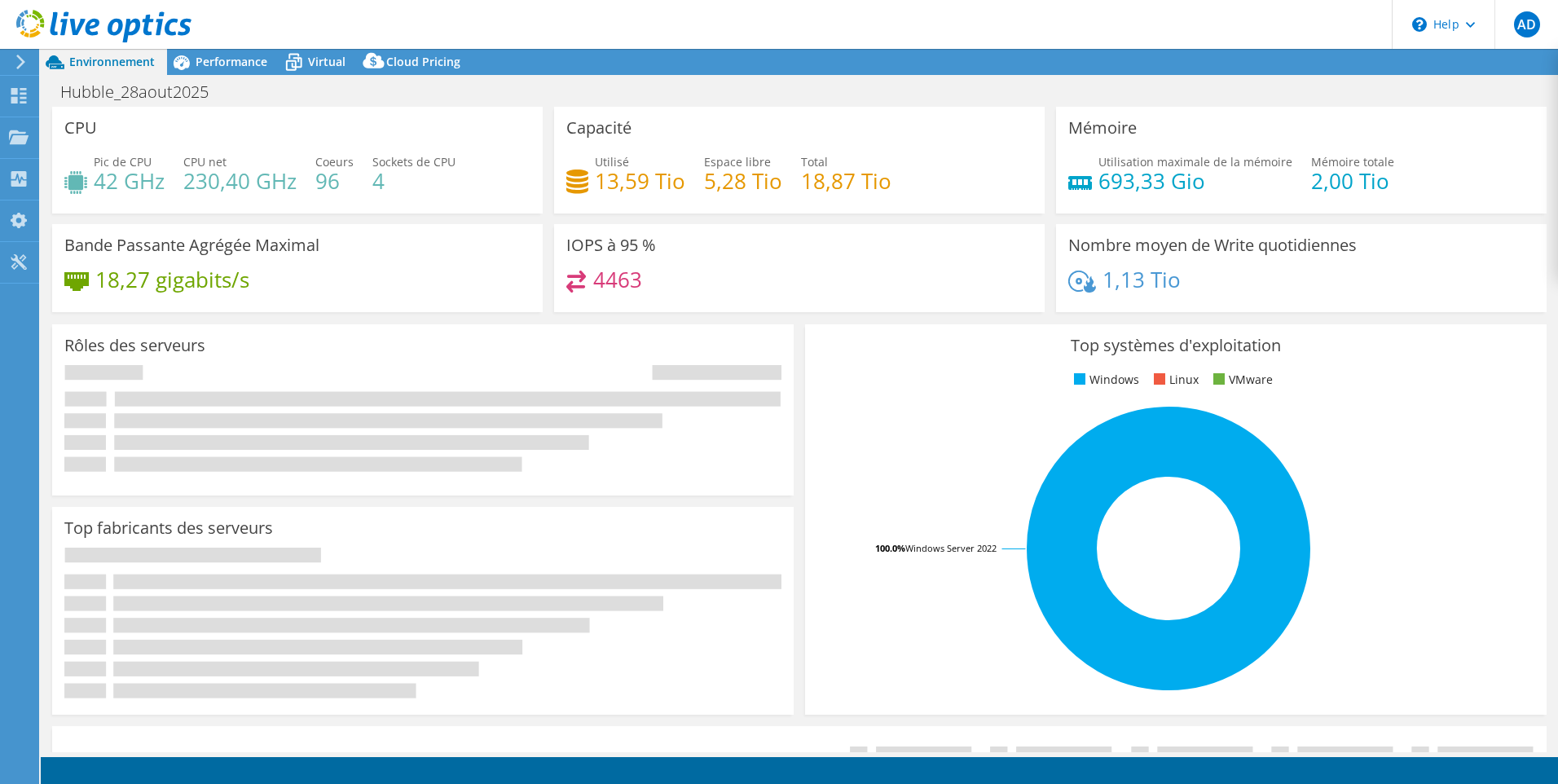
select select "EUR"
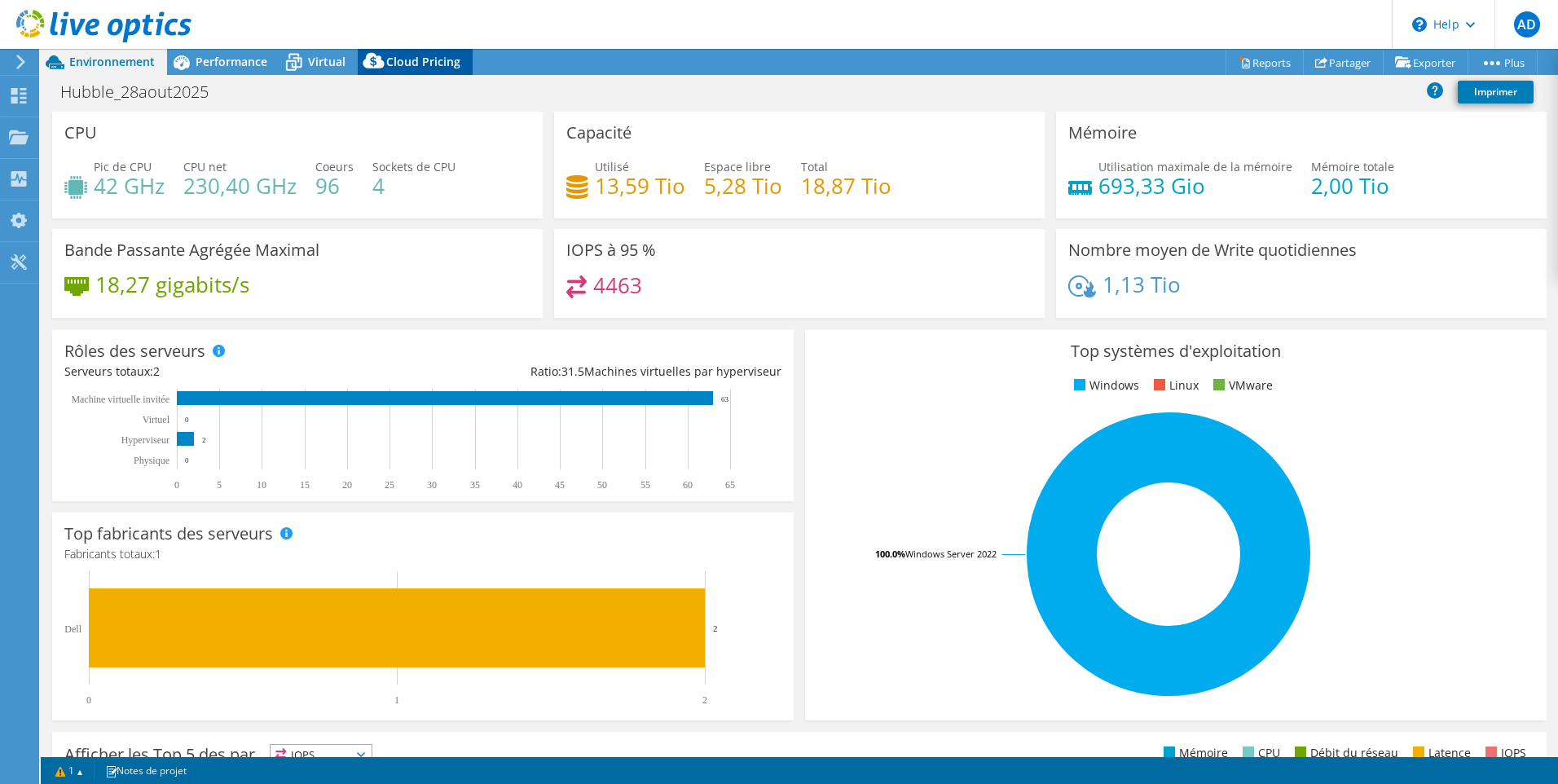
click at [425, 52] on div "Cloud Pricing" at bounding box center [415, 61] width 115 height 26
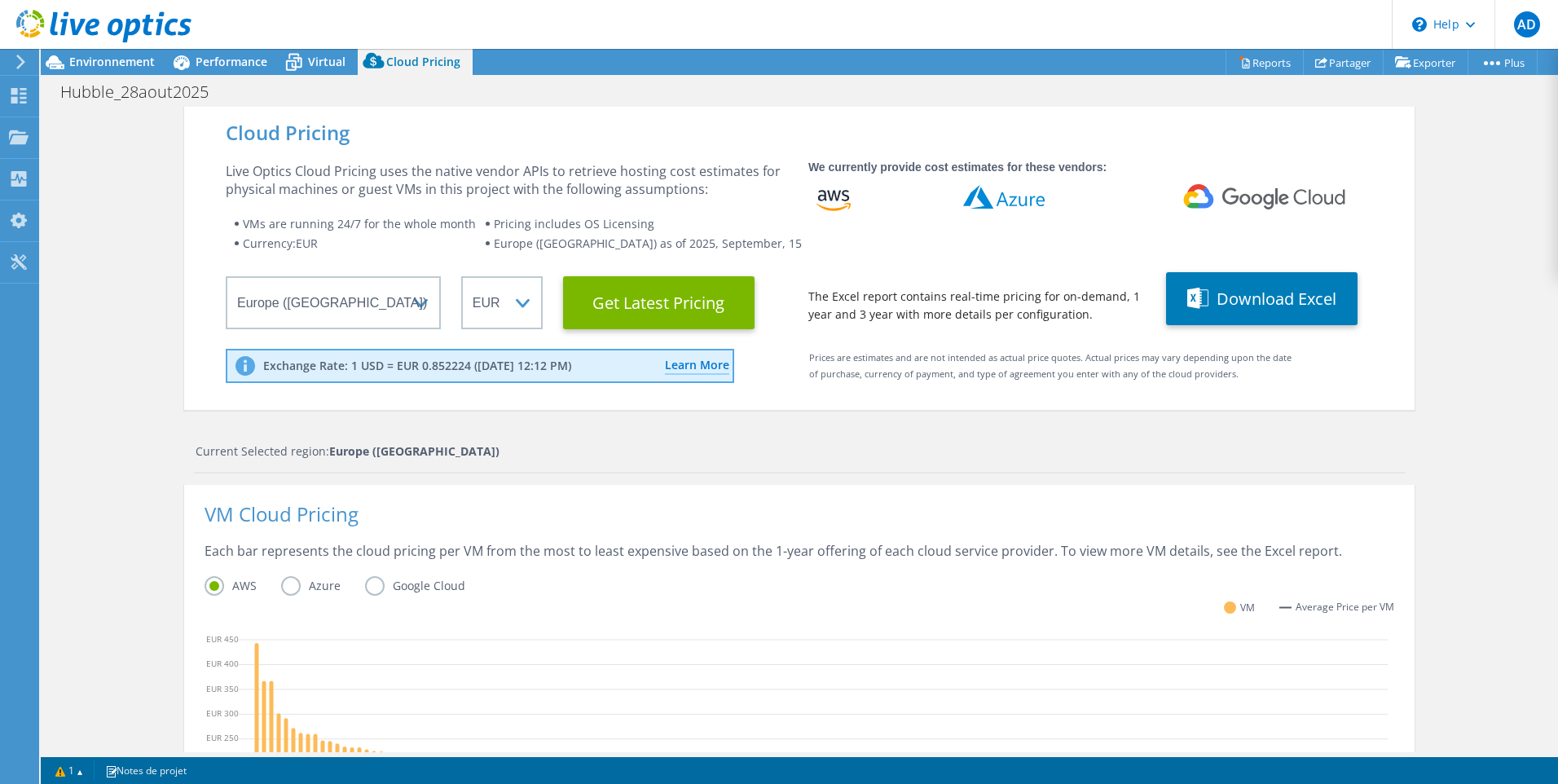
scroll to position [406, 0]
click at [675, 504] on div "VM Cloud Pricing Each bar represents the cloud pricing per VM from the most to …" at bounding box center [799, 693] width 1230 height 417
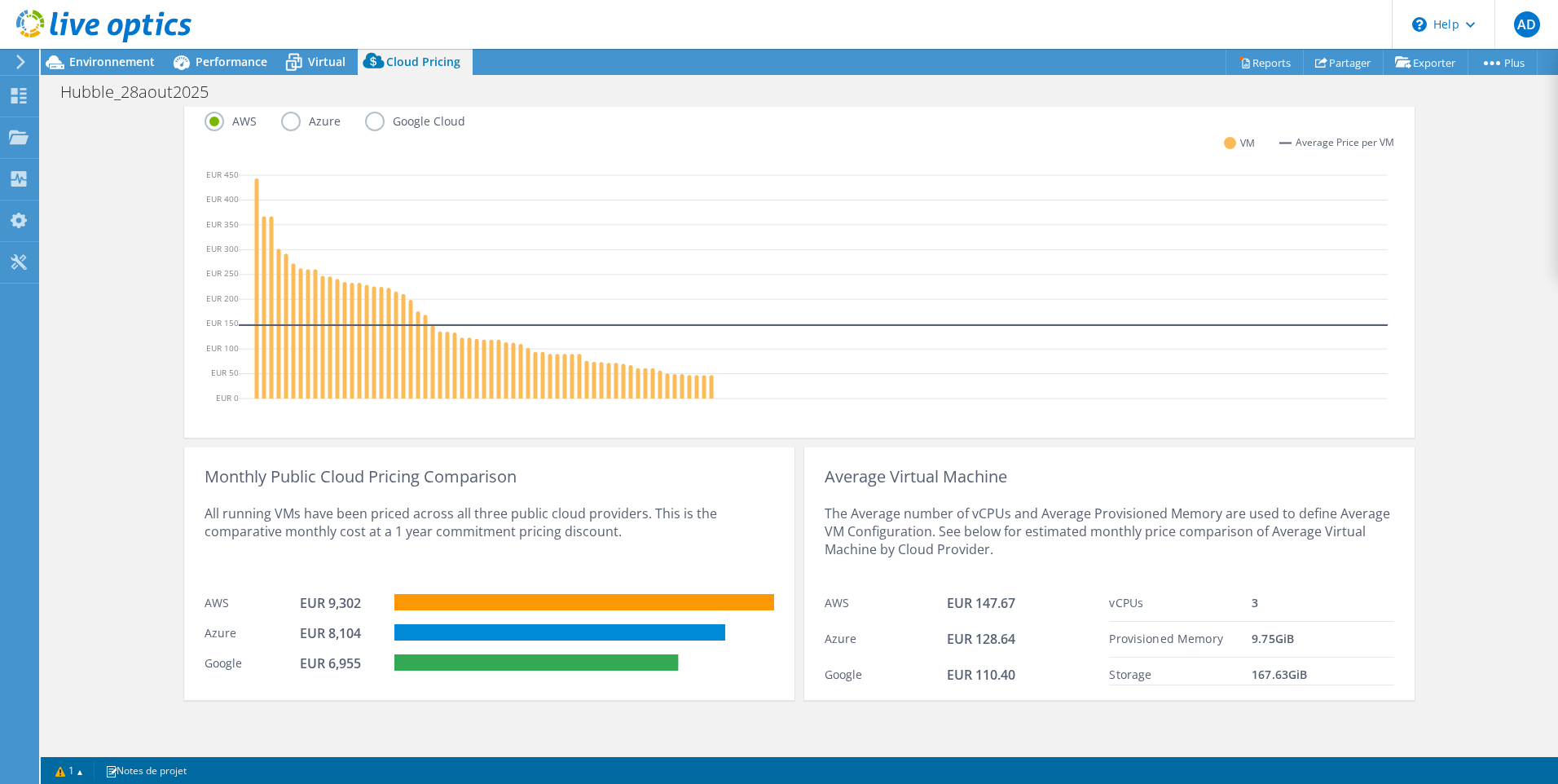
scroll to position [0, 0]
click at [529, 213] on icon at bounding box center [813, 289] width 1149 height 244
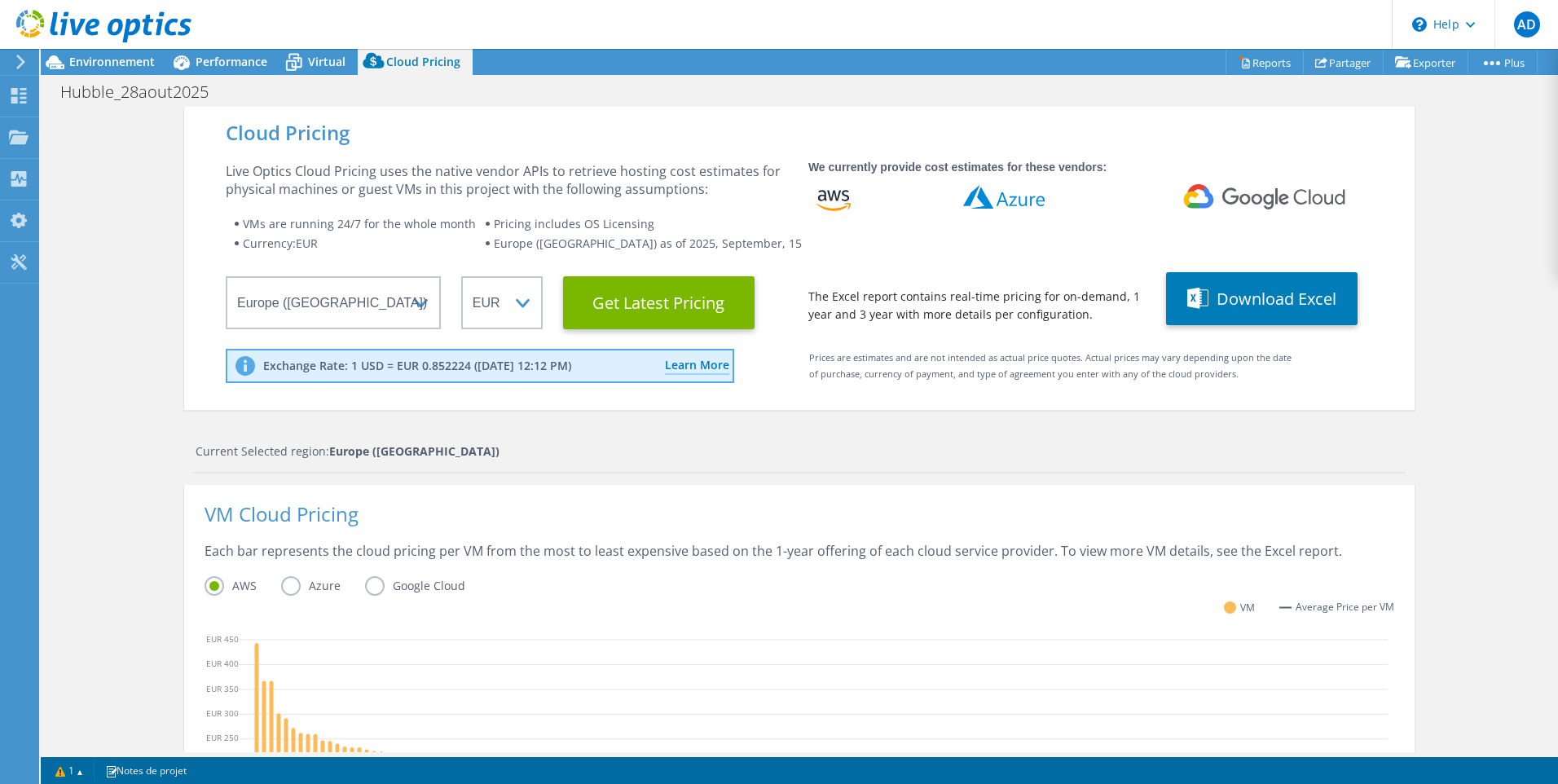
scroll to position [406, 0]
click at [712, 589] on div "AWS Azure Google Cloud" at bounding box center [799, 589] width 1190 height 25
click at [472, 621] on div "VM Average Price per VM" at bounding box center [799, 616] width 1190 height 30
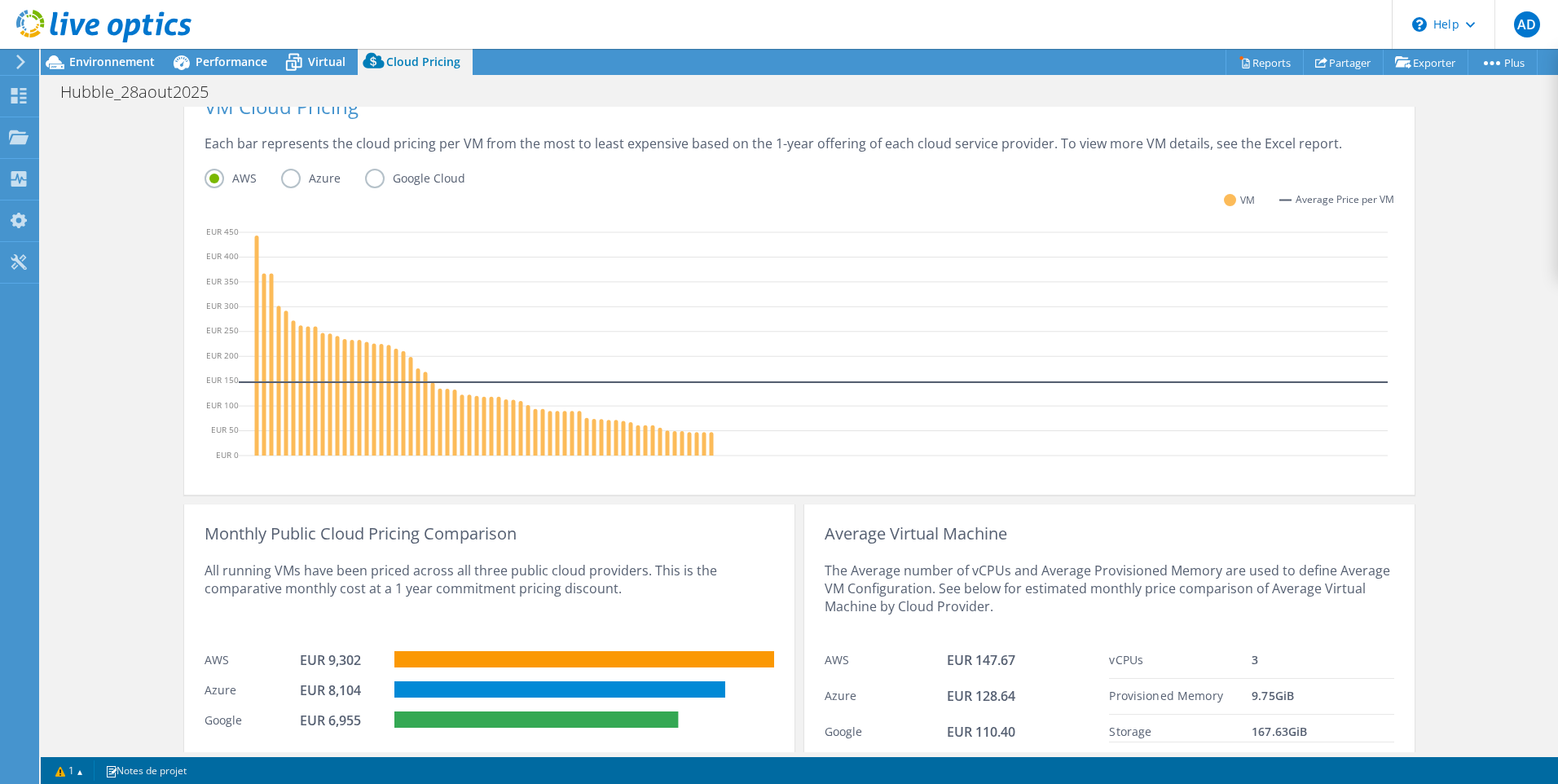
scroll to position [464, 0]
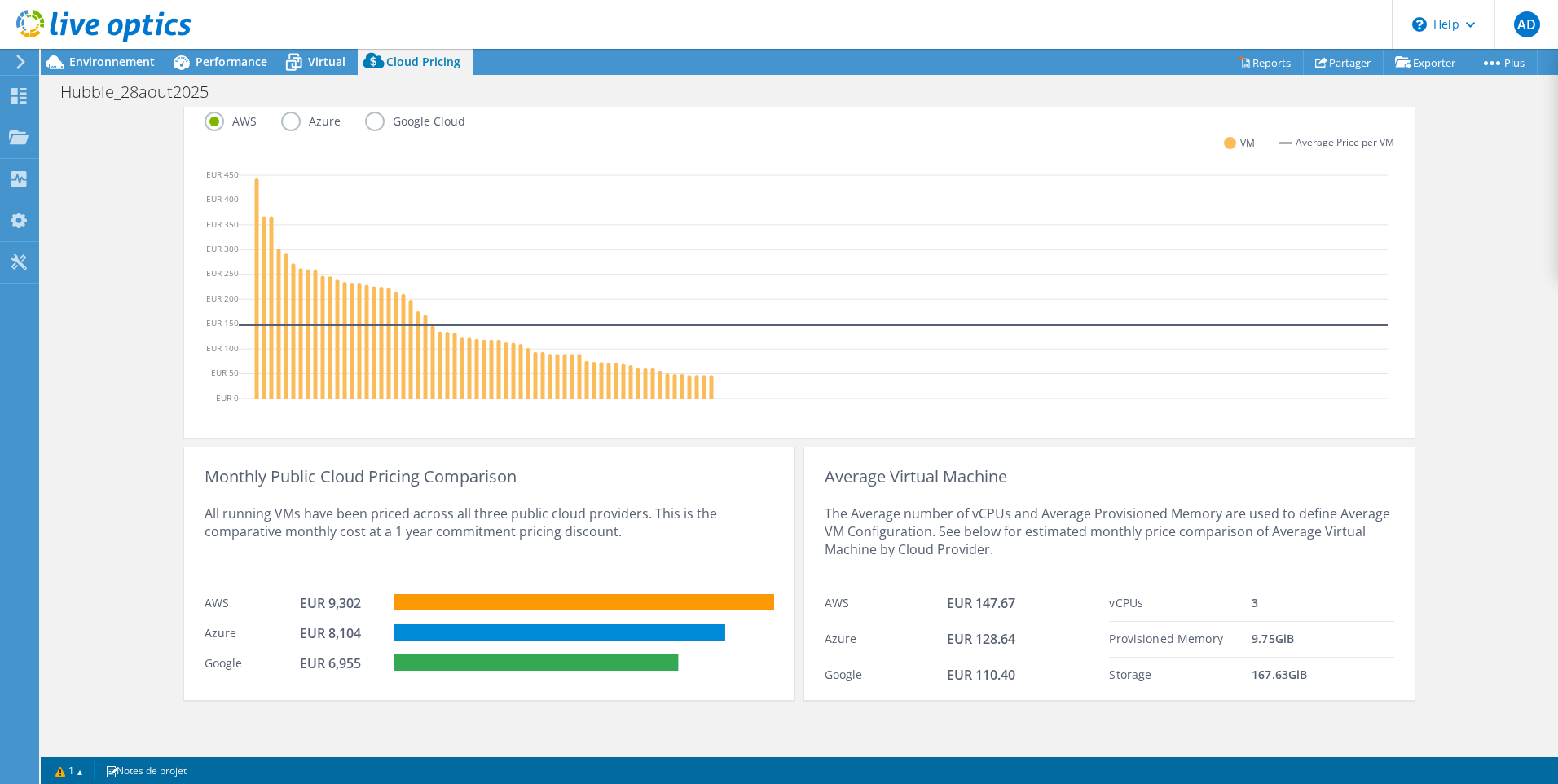
click at [579, 492] on div "All running VMs have been priced across all three public cloud providers. This …" at bounding box center [489, 536] width 569 height 100
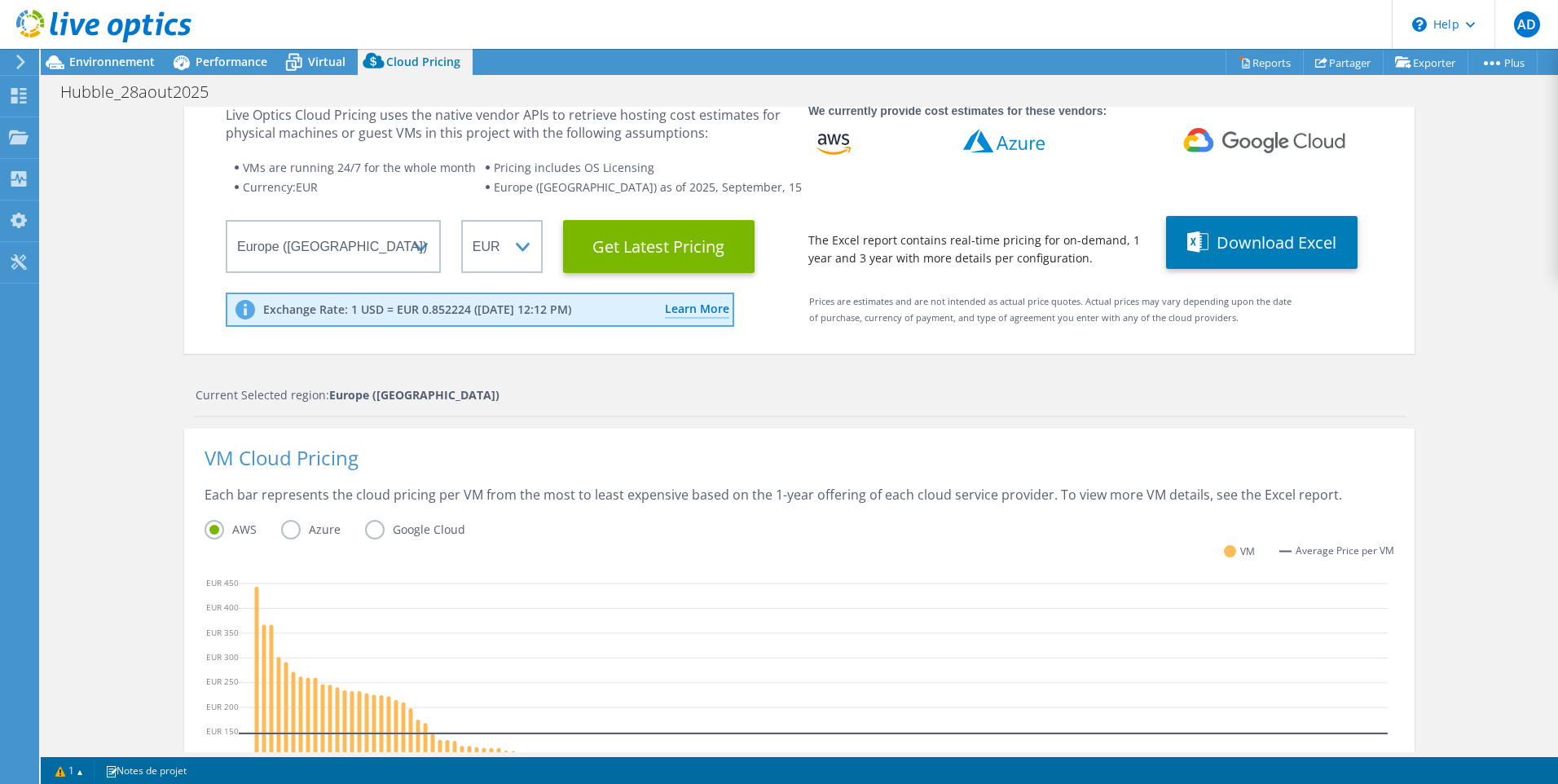
scroll to position [0, 0]
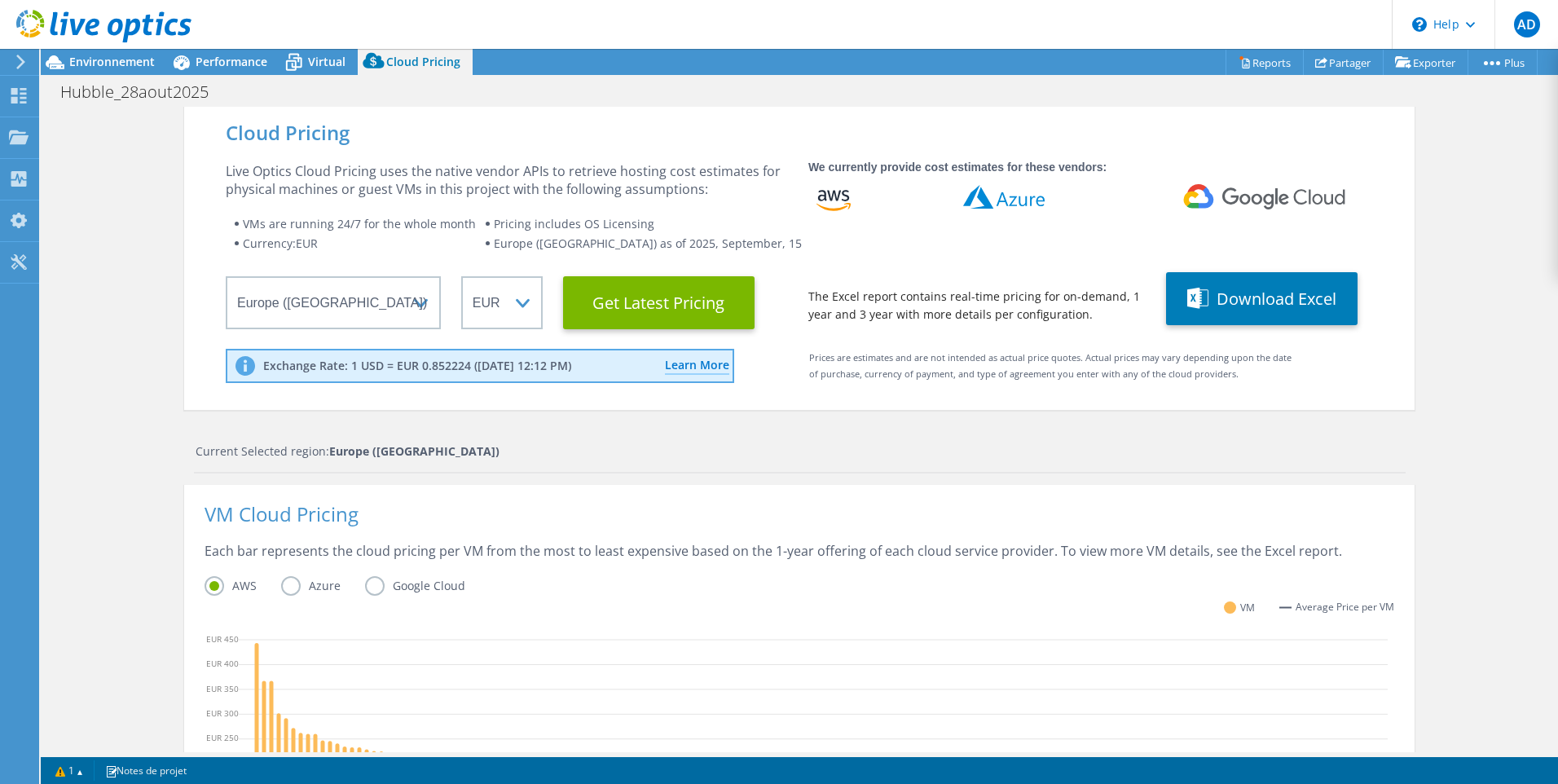
click at [561, 464] on div "Current Selected region: [GEOGRAPHIC_DATA] ([GEOGRAPHIC_DATA])" at bounding box center [799, 457] width 1212 height 31
click at [188, 70] on icon at bounding box center [181, 62] width 29 height 29
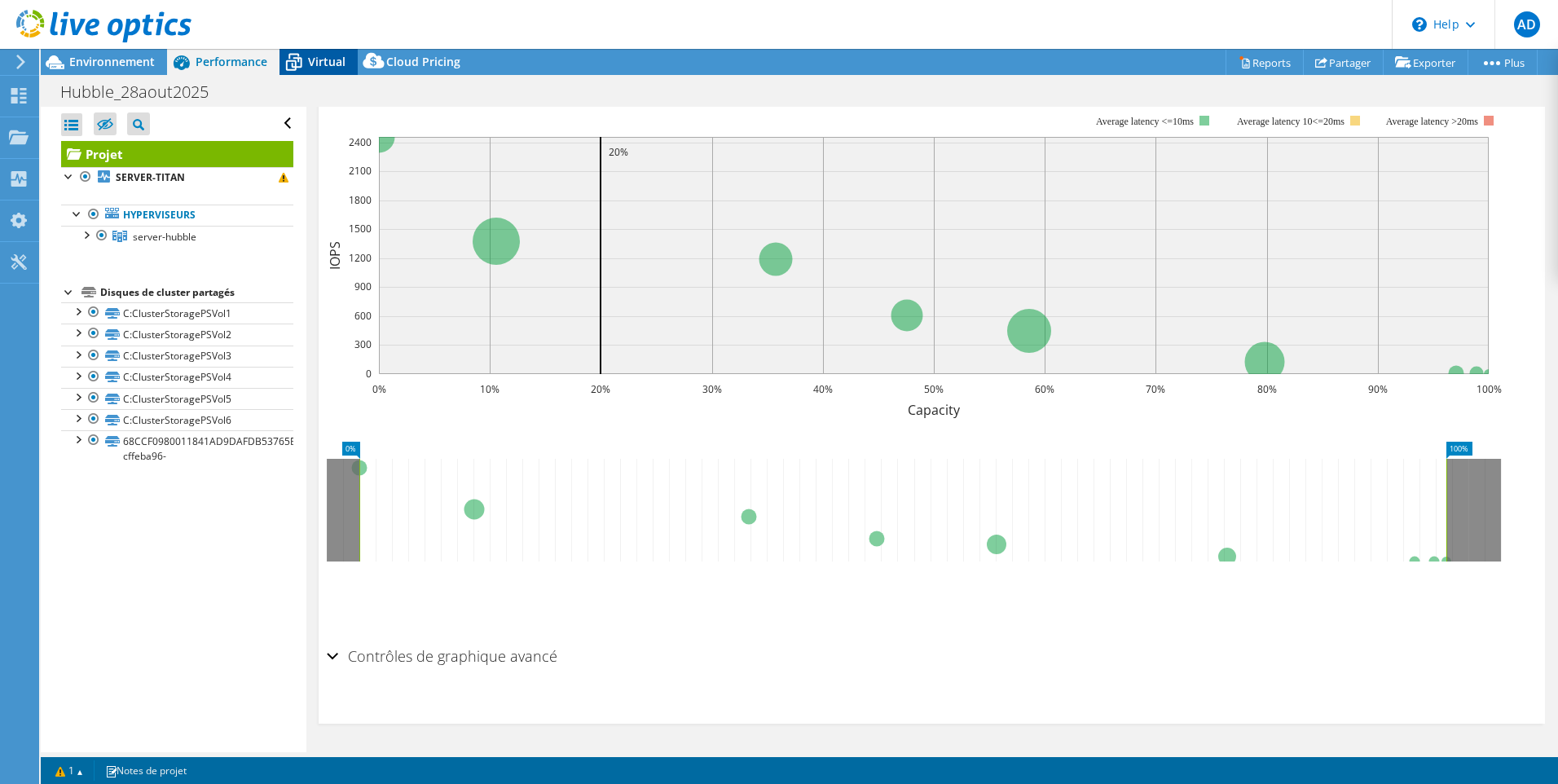
click at [299, 62] on icon at bounding box center [294, 62] width 29 height 29
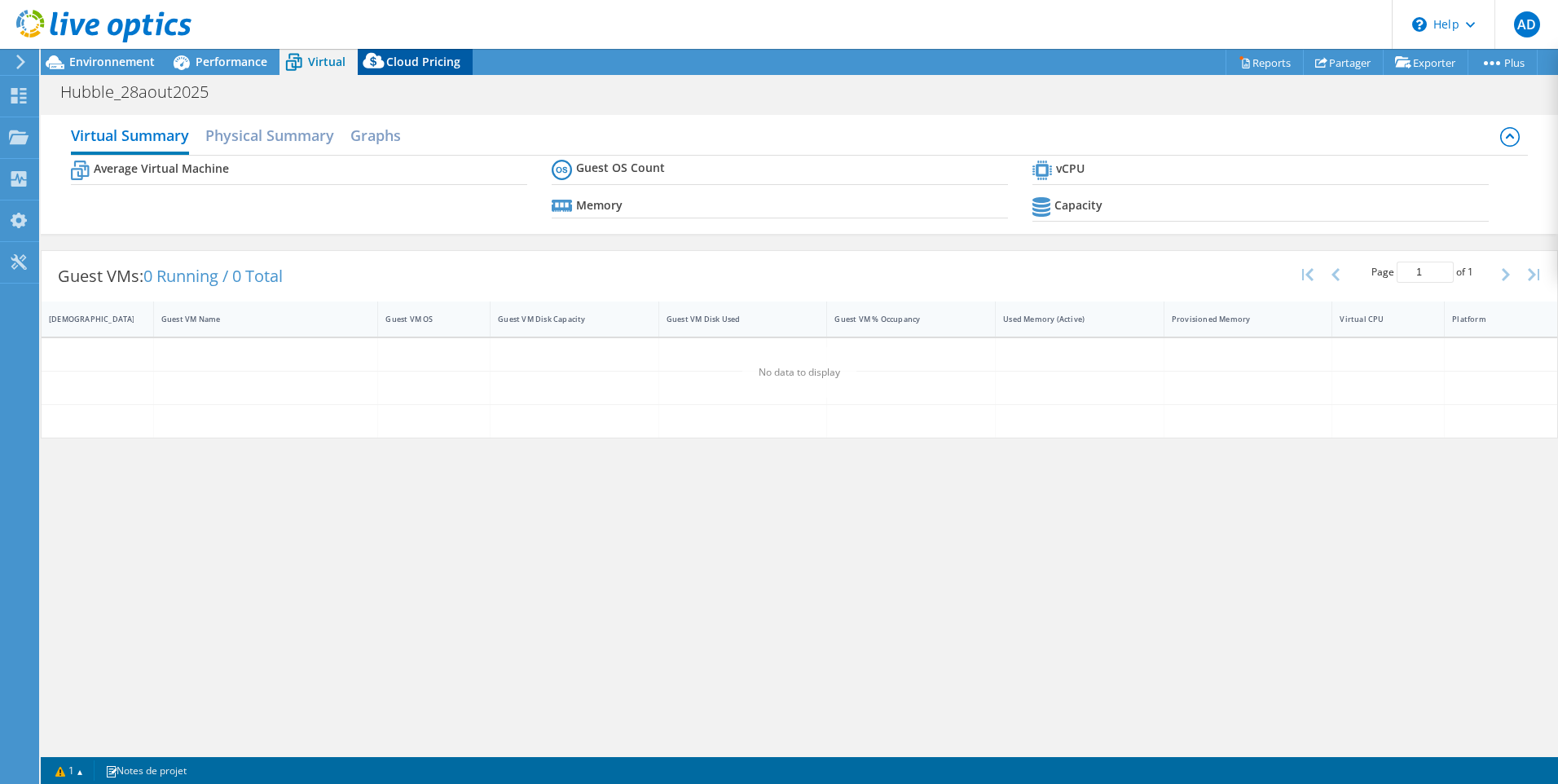
click at [406, 62] on span "Cloud Pricing" at bounding box center [424, 61] width 74 height 15
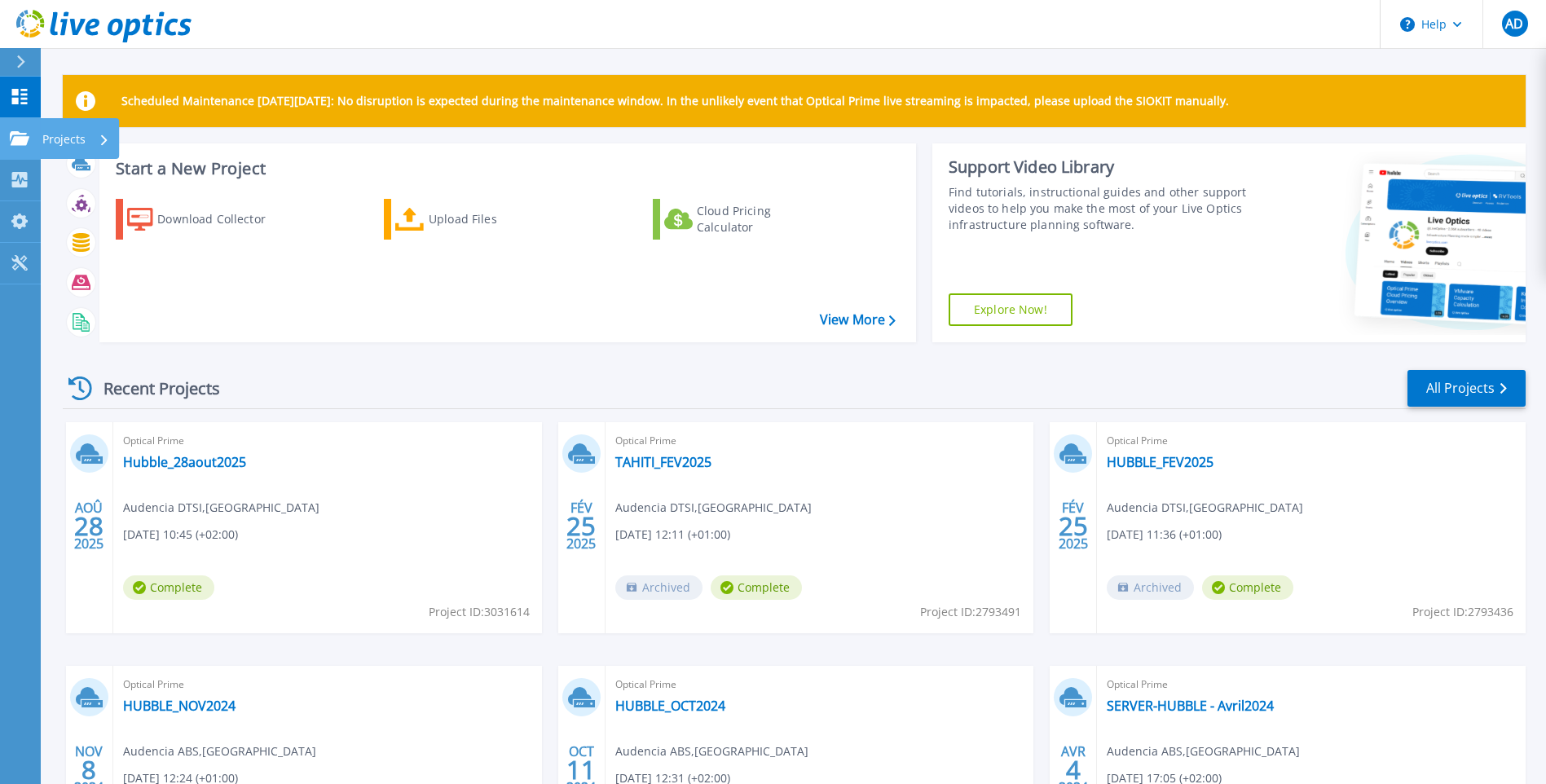
click at [82, 138] on p "Projects" at bounding box center [63, 139] width 43 height 42
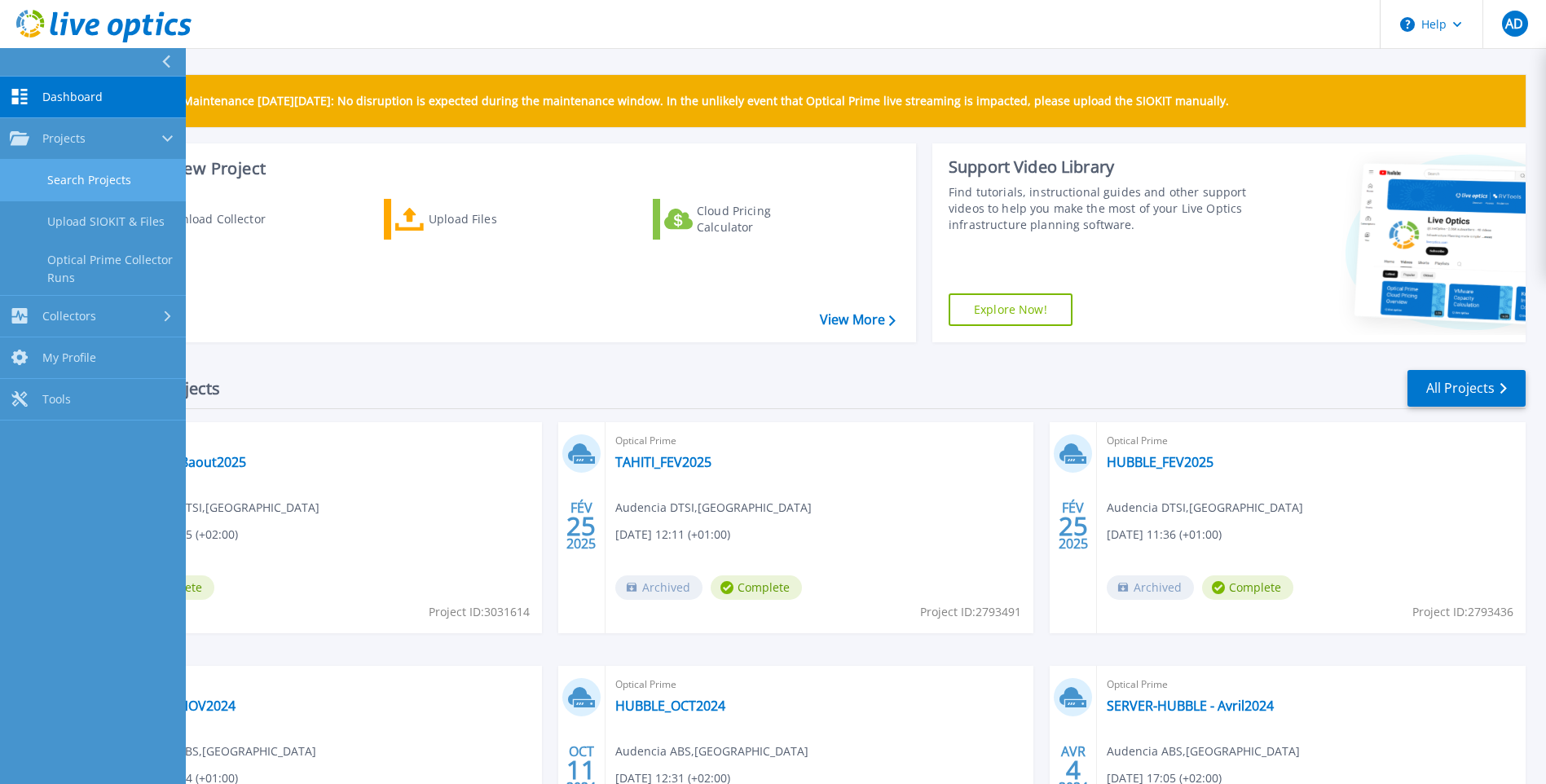
click at [89, 175] on link "Search Projects" at bounding box center [93, 180] width 186 height 41
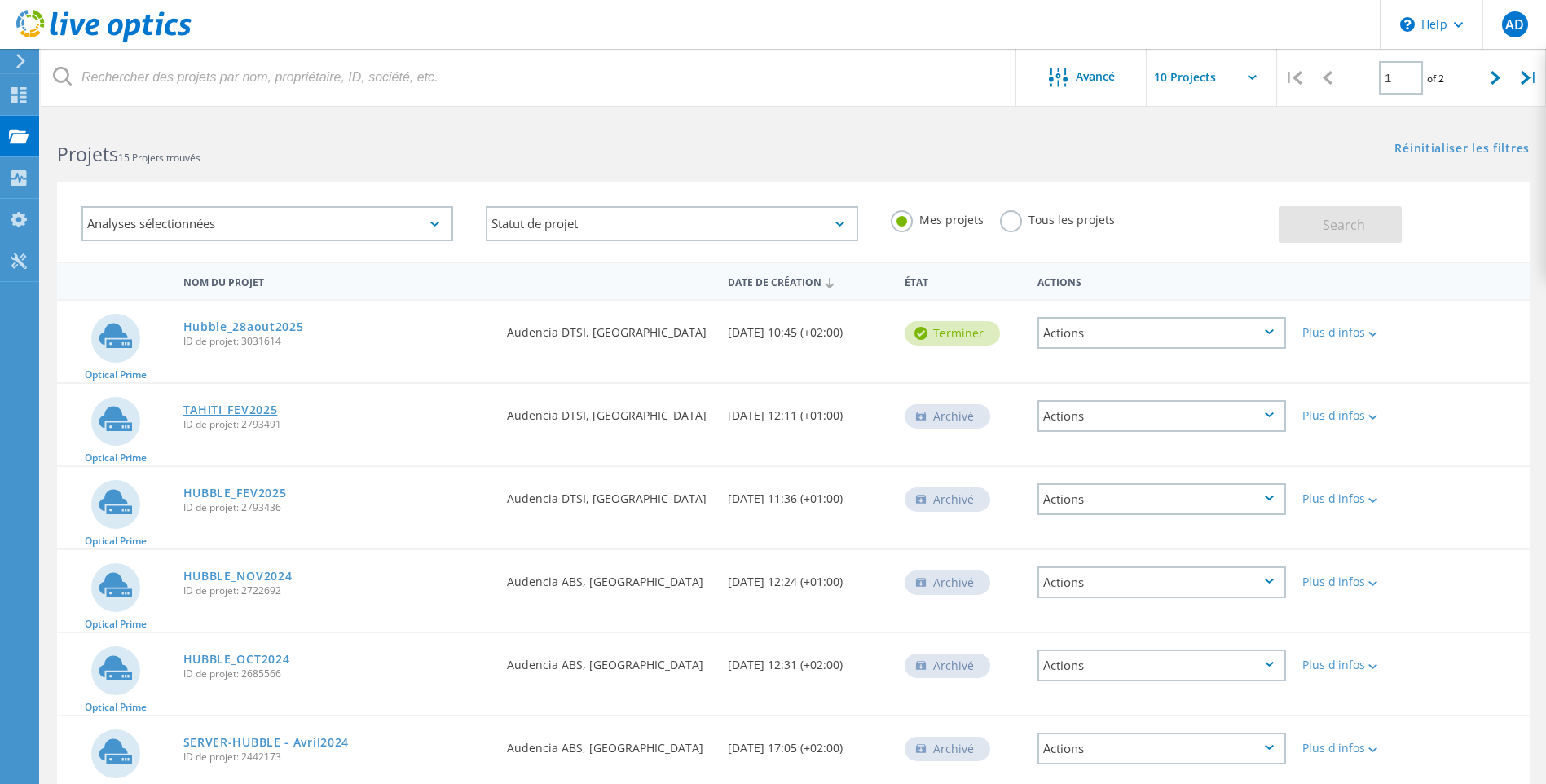
click at [250, 413] on link "TAHITI_FEV2025" at bounding box center [231, 410] width 94 height 12
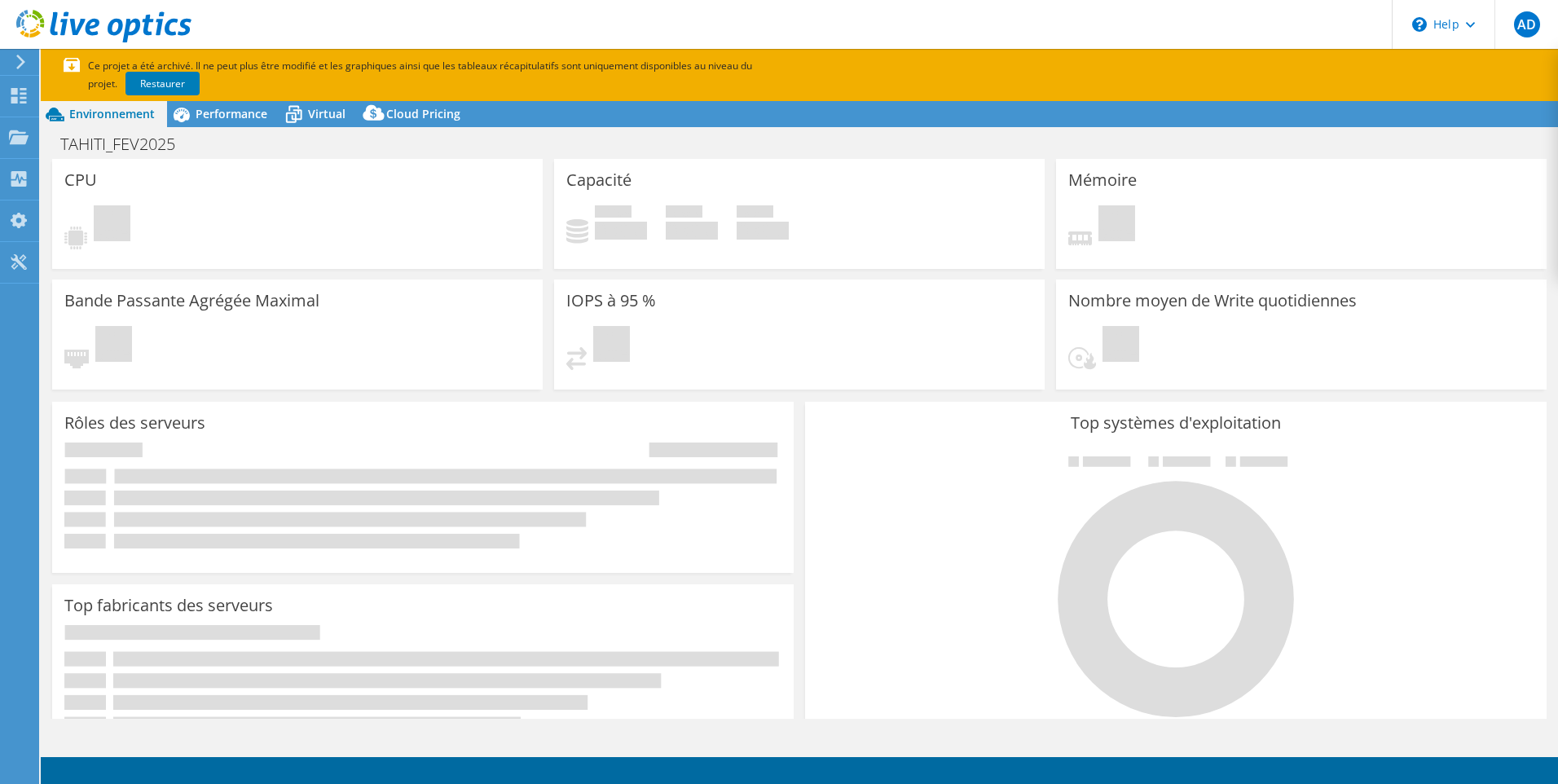
select select "USD"
select select "EUFrankfurt"
select select "EUR"
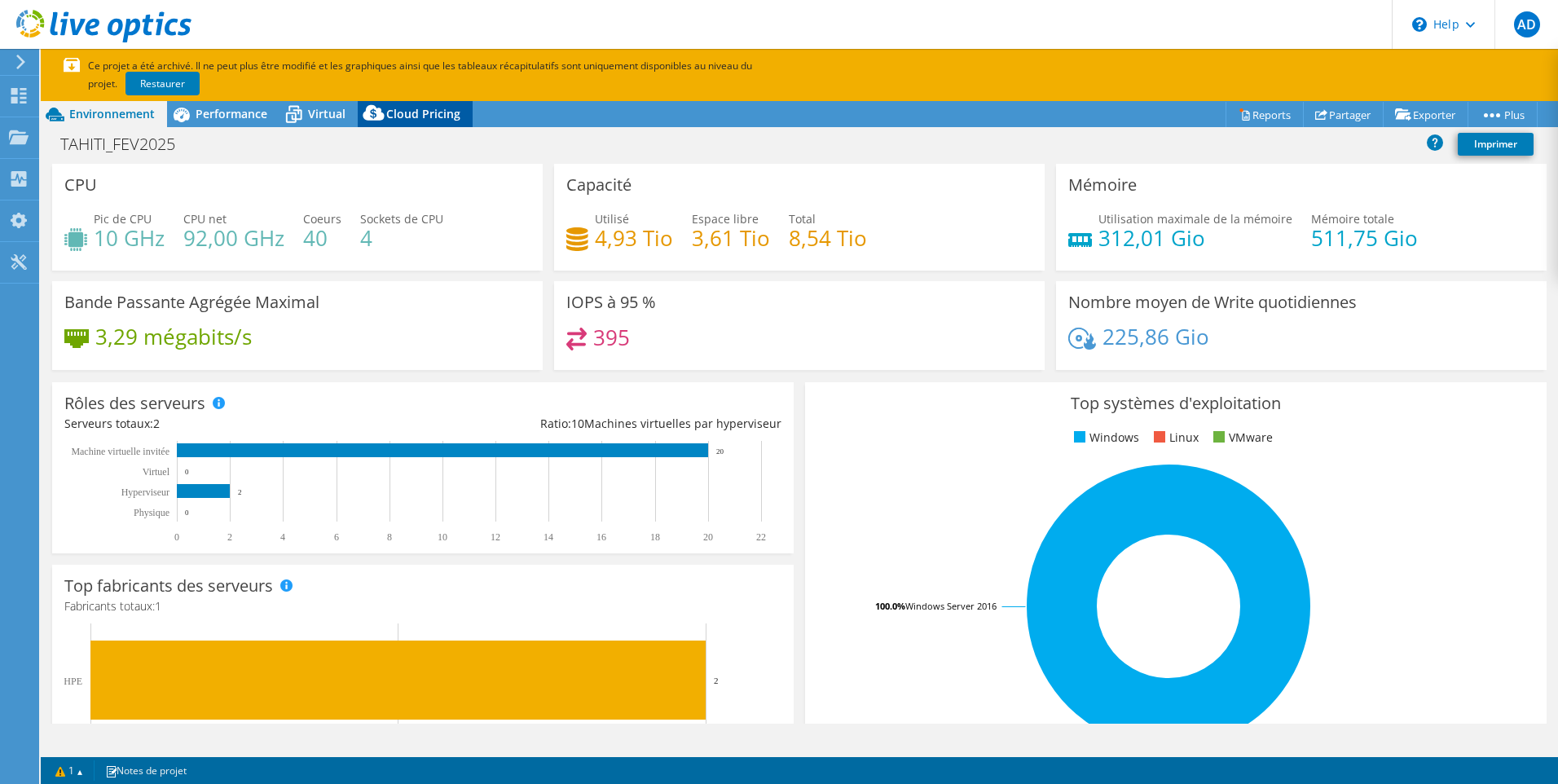
click at [419, 111] on span "Cloud Pricing" at bounding box center [424, 114] width 74 height 15
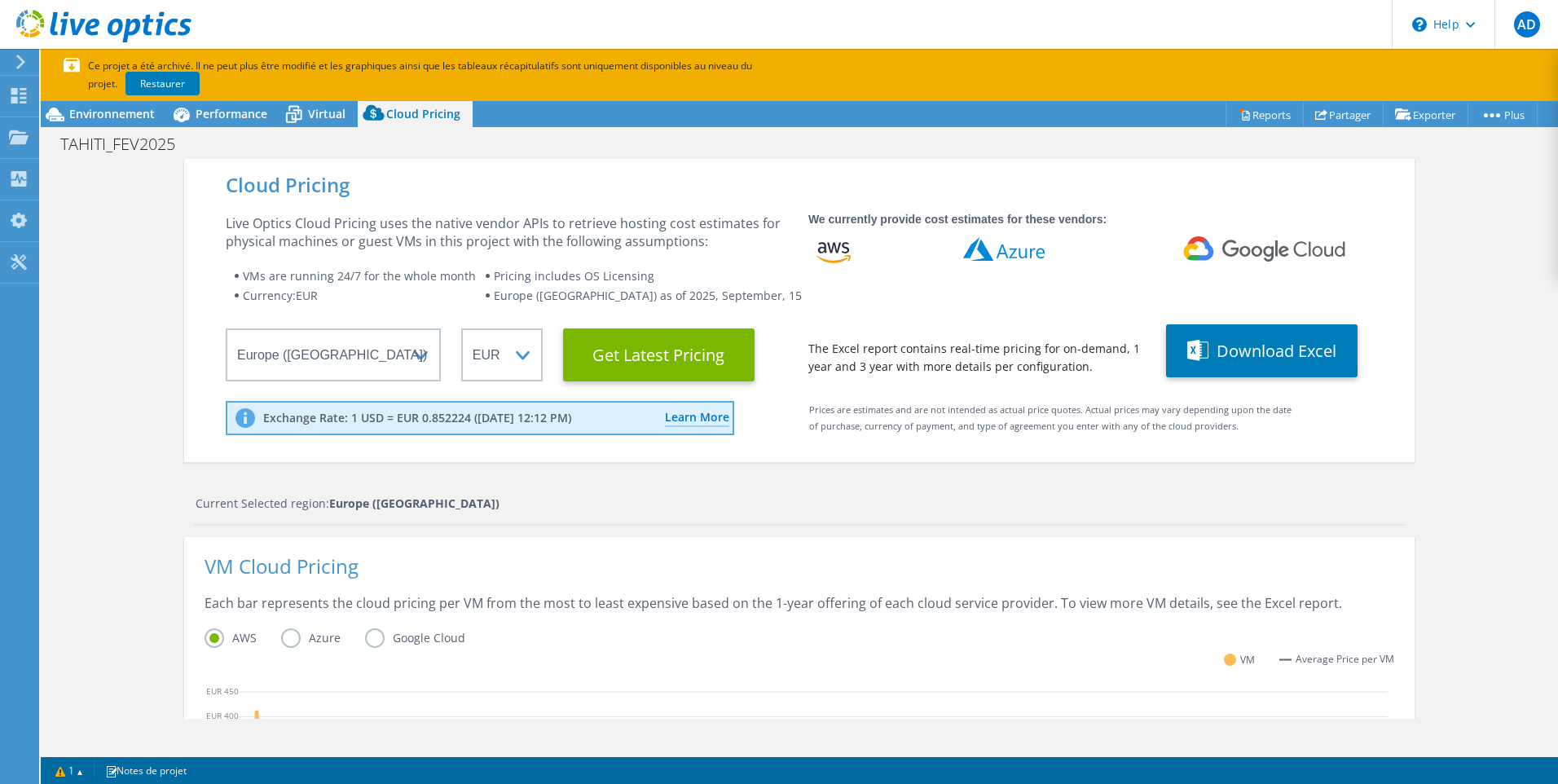
click at [500, 667] on div "VM Average Price per VM" at bounding box center [799, 669] width 1190 height 30
click at [595, 547] on div "VM Cloud Pricing Each bar represents the cloud pricing per VM from the most to …" at bounding box center [799, 745] width 1230 height 417
click at [574, 669] on div "VM Average Price per VM" at bounding box center [799, 669] width 1190 height 30
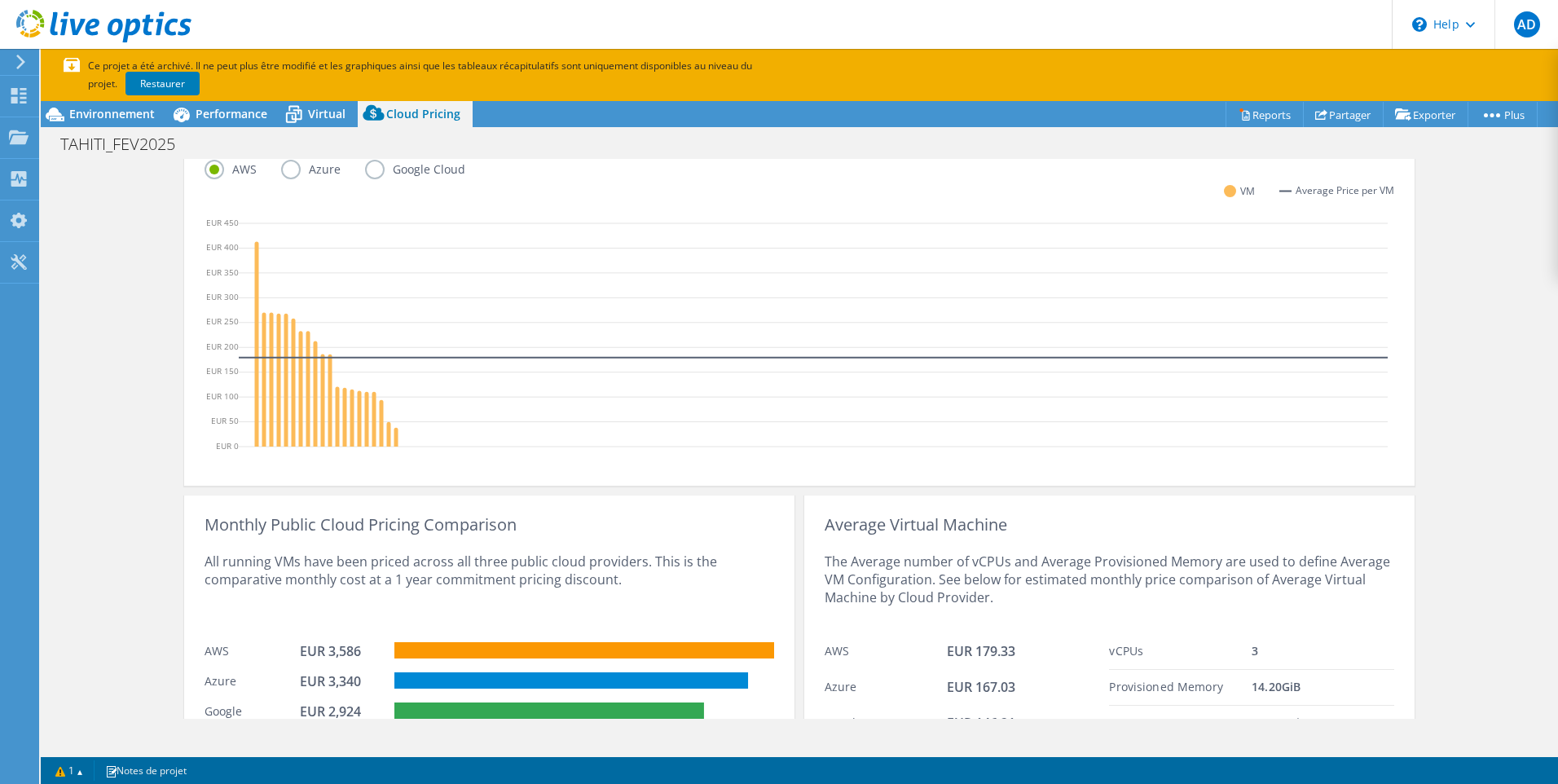
scroll to position [550, 0]
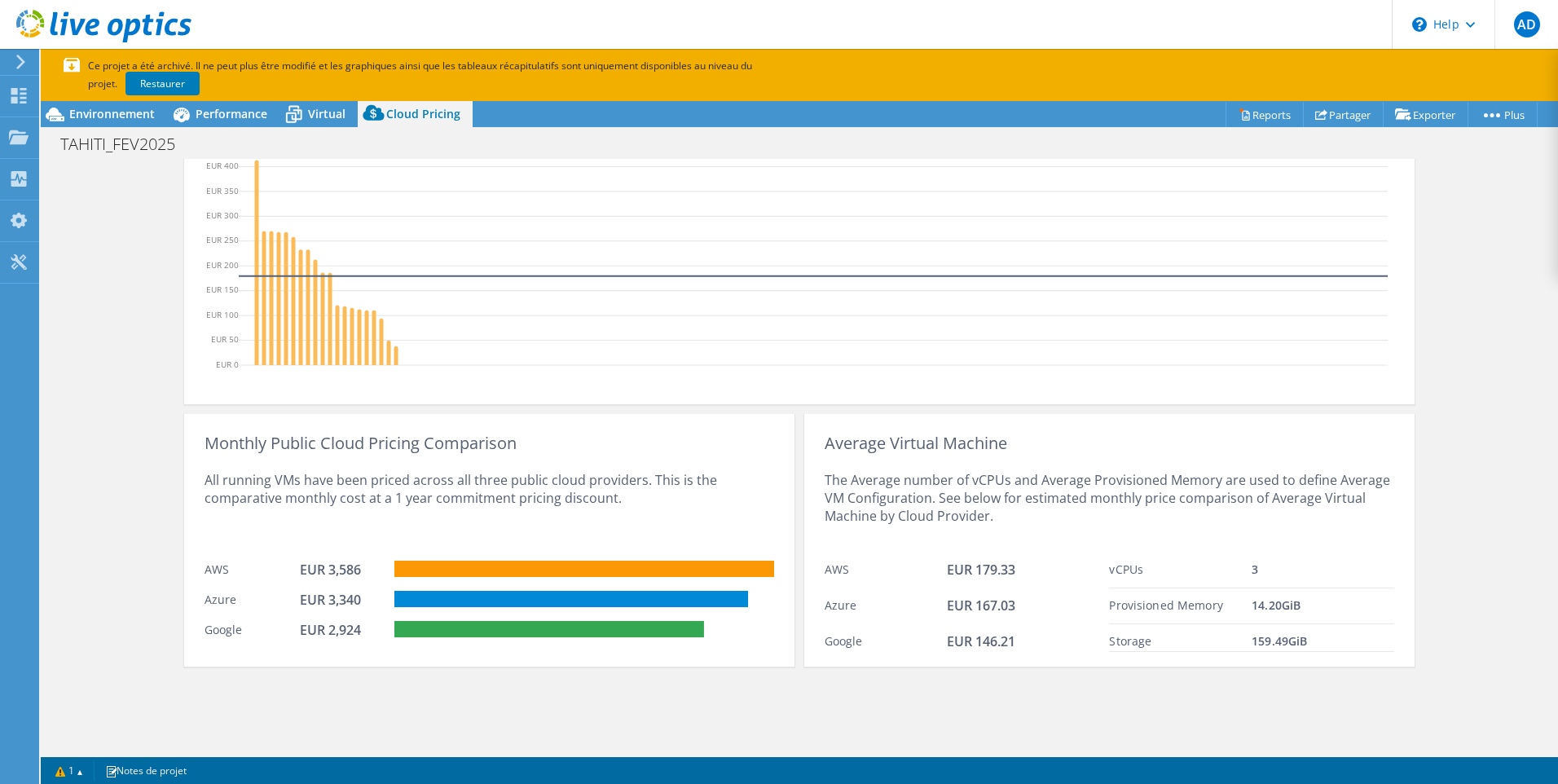
click at [554, 504] on div "All running VMs have been priced across all three public cloud providers. This …" at bounding box center [489, 502] width 569 height 100
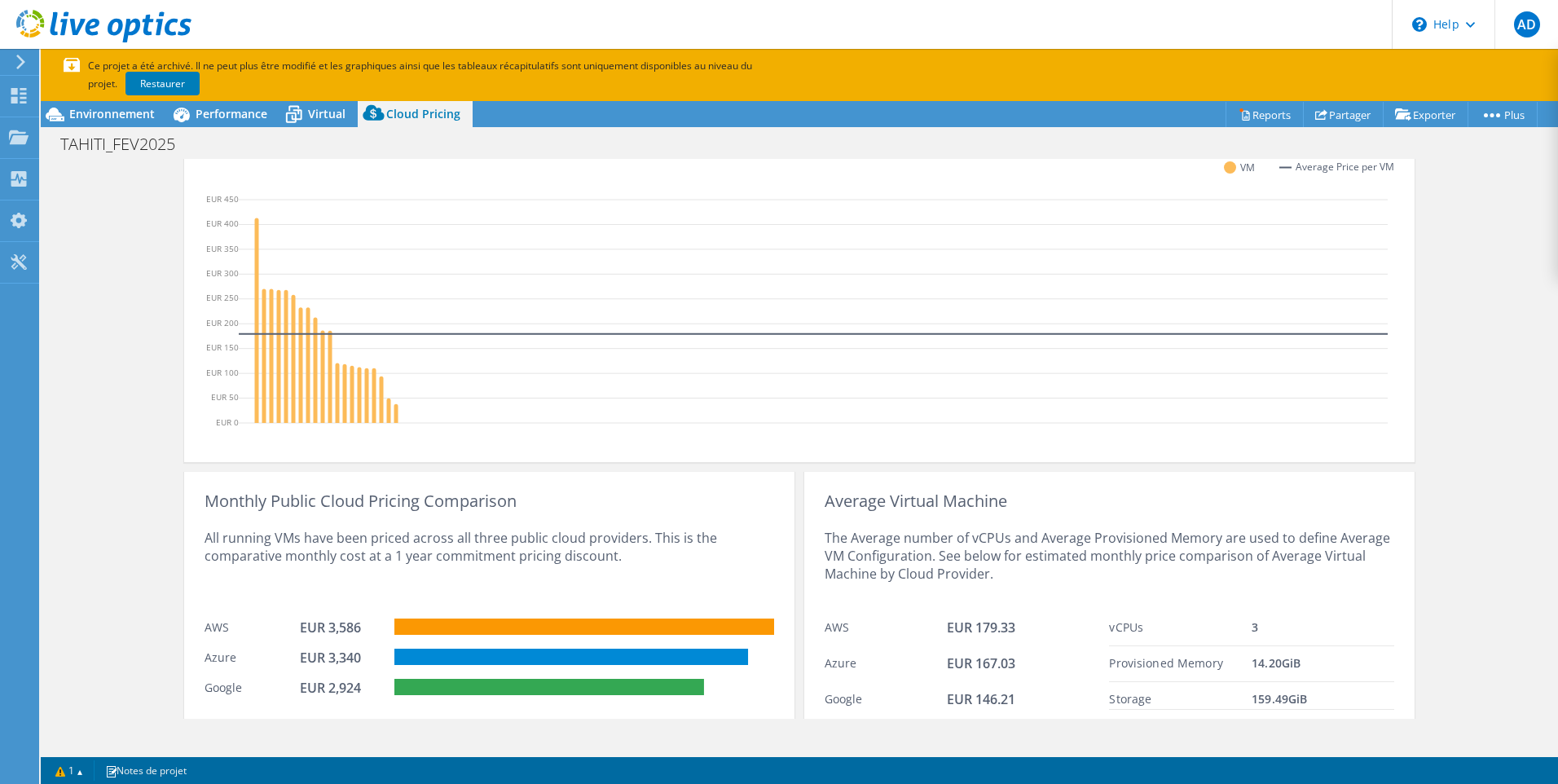
scroll to position [468, 0]
